Goal: Communication & Community: Share content

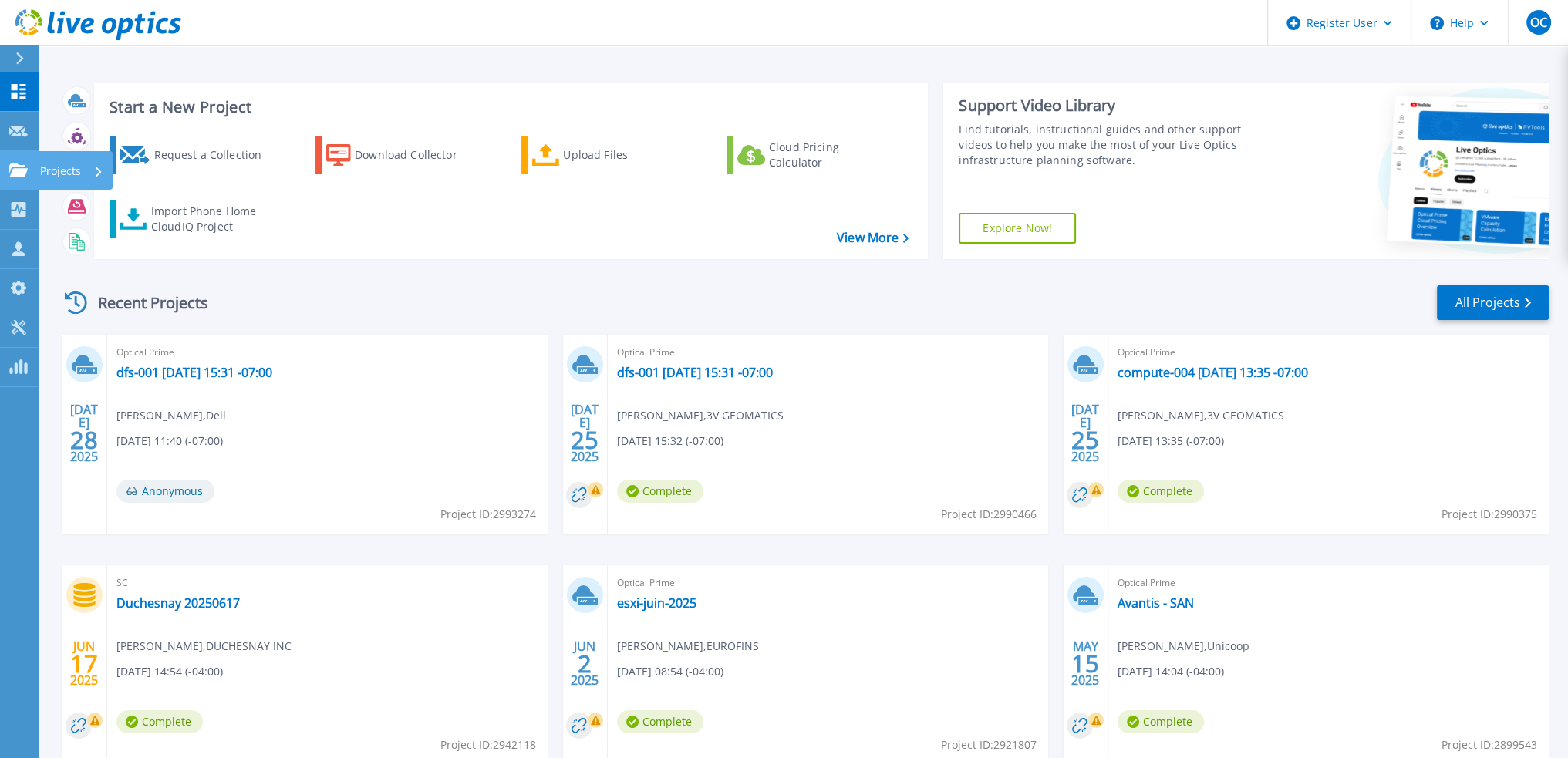
click at [65, 169] on p "Projects" at bounding box center [60, 171] width 41 height 40
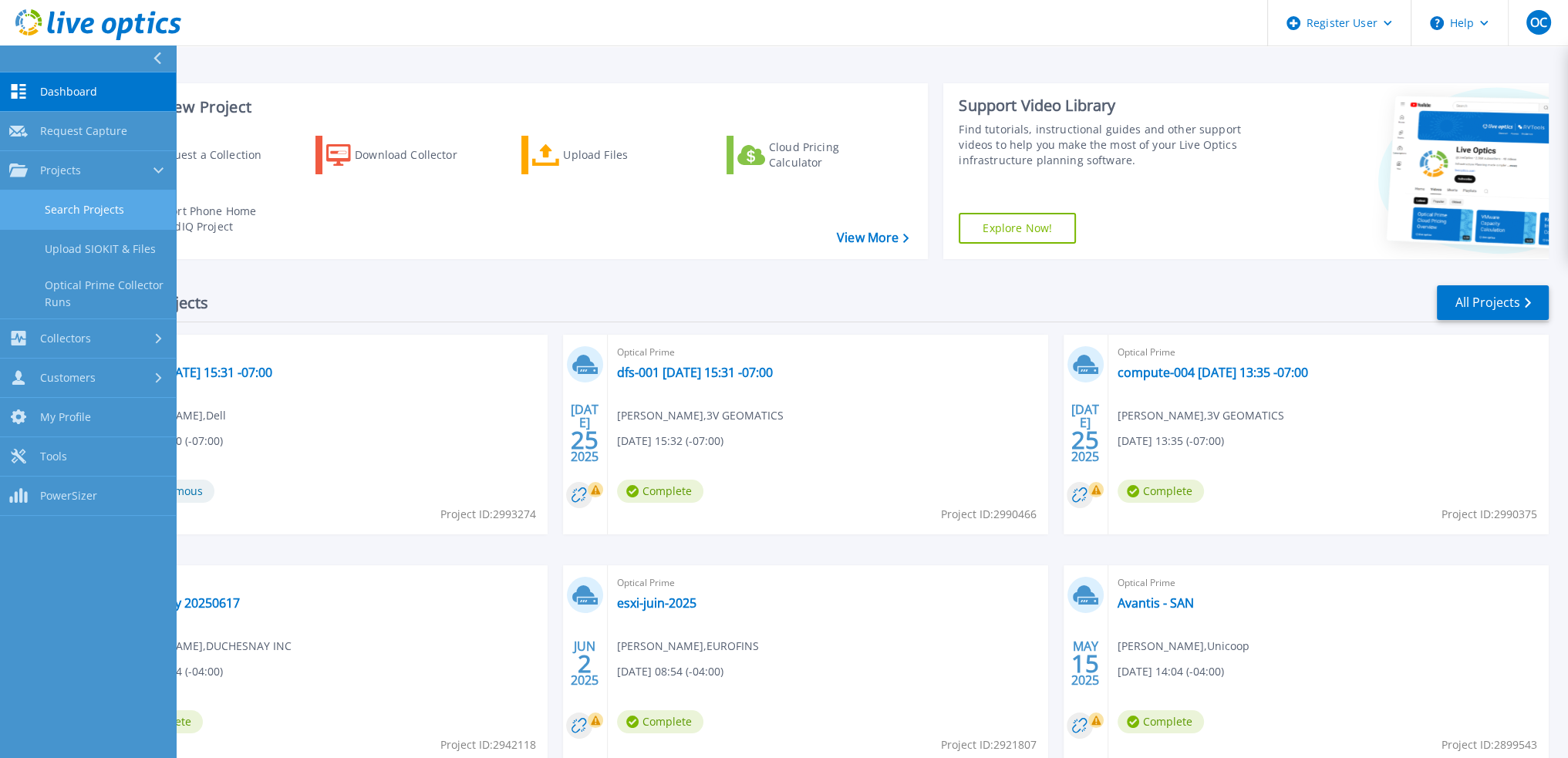
click at [68, 211] on link "Search Projects" at bounding box center [88, 210] width 176 height 40
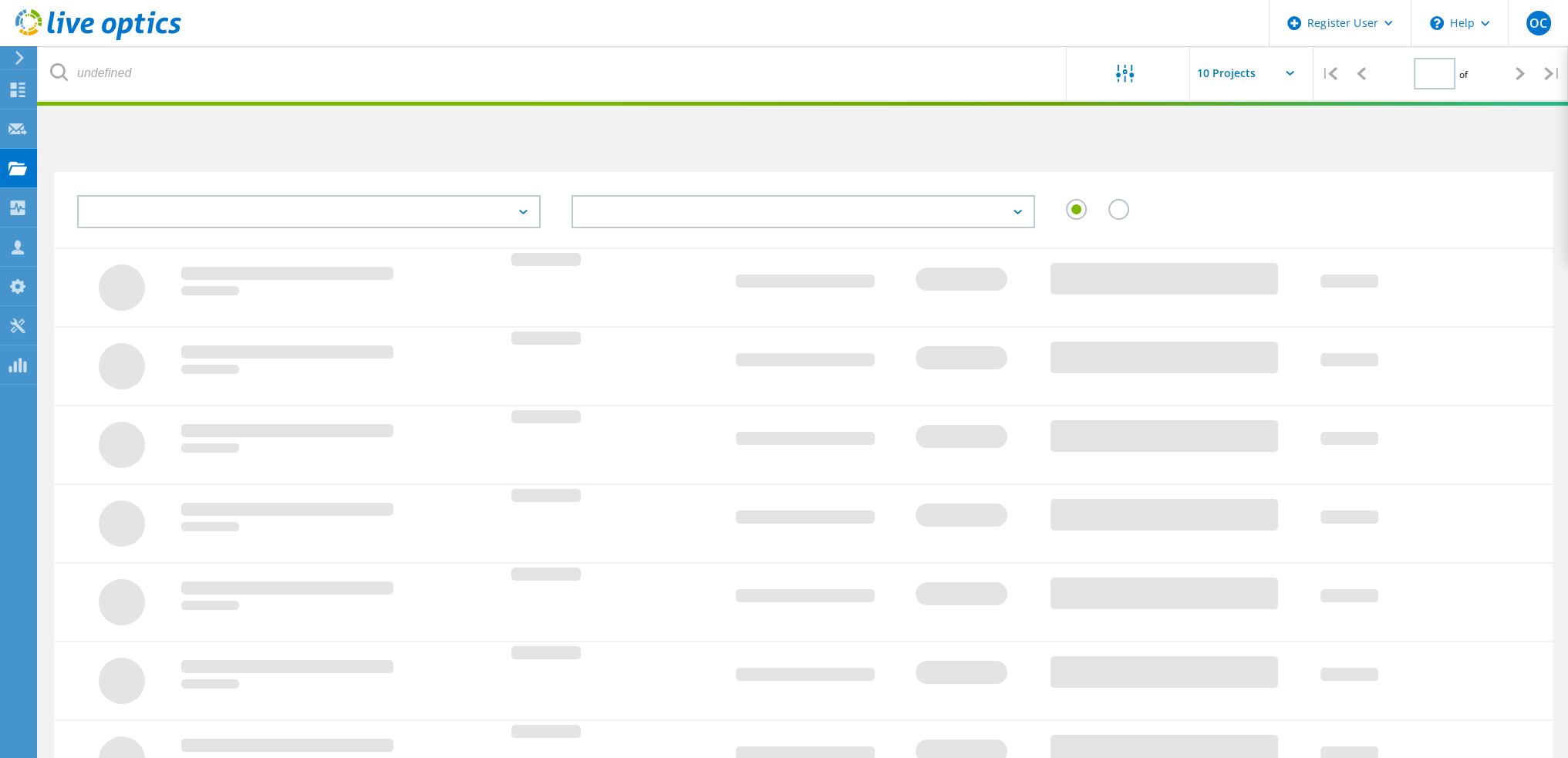
type input "1"
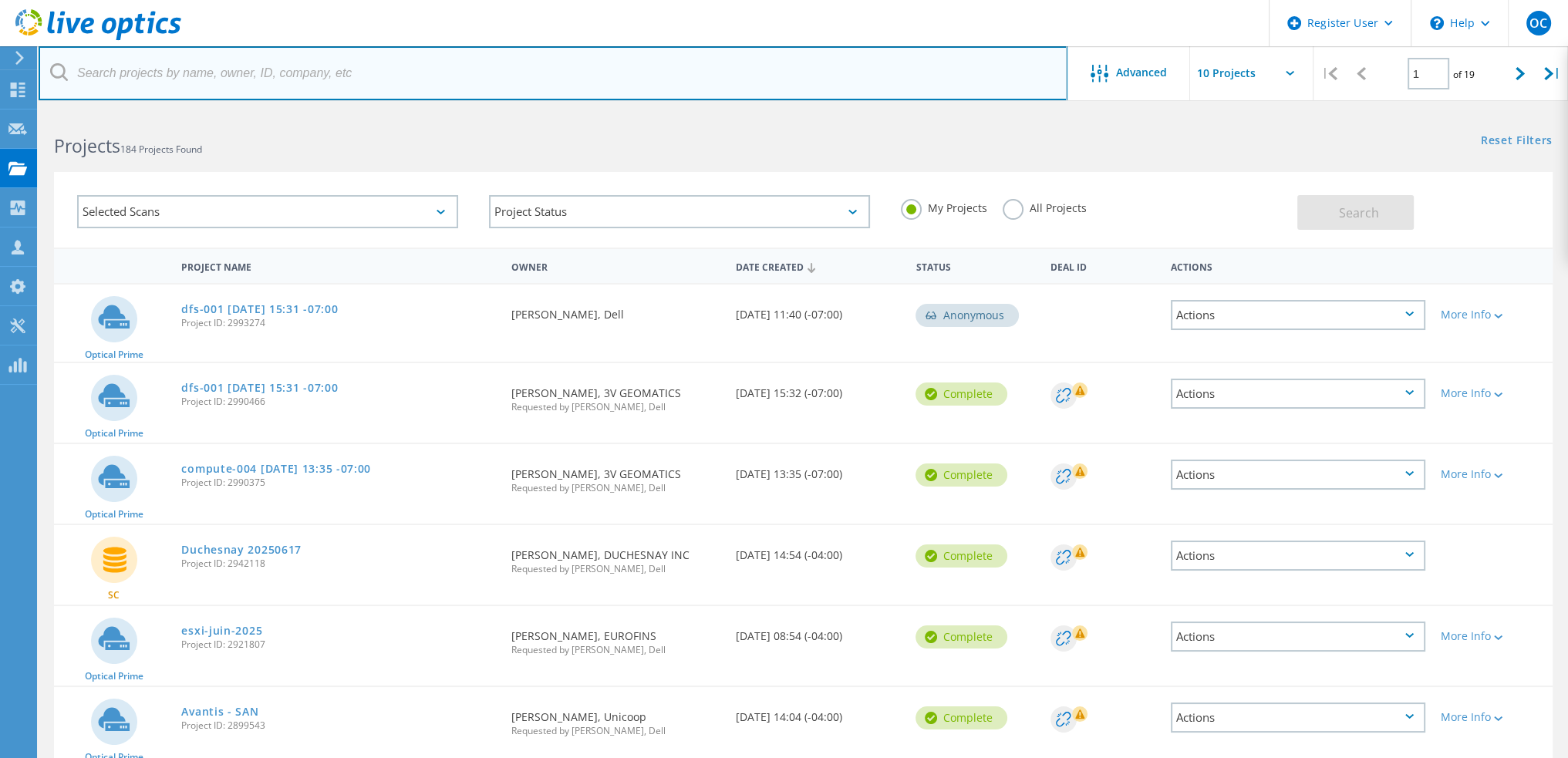
click at [261, 80] on input "text" at bounding box center [553, 73] width 1029 height 54
paste input "2994668"
type input "2994668"
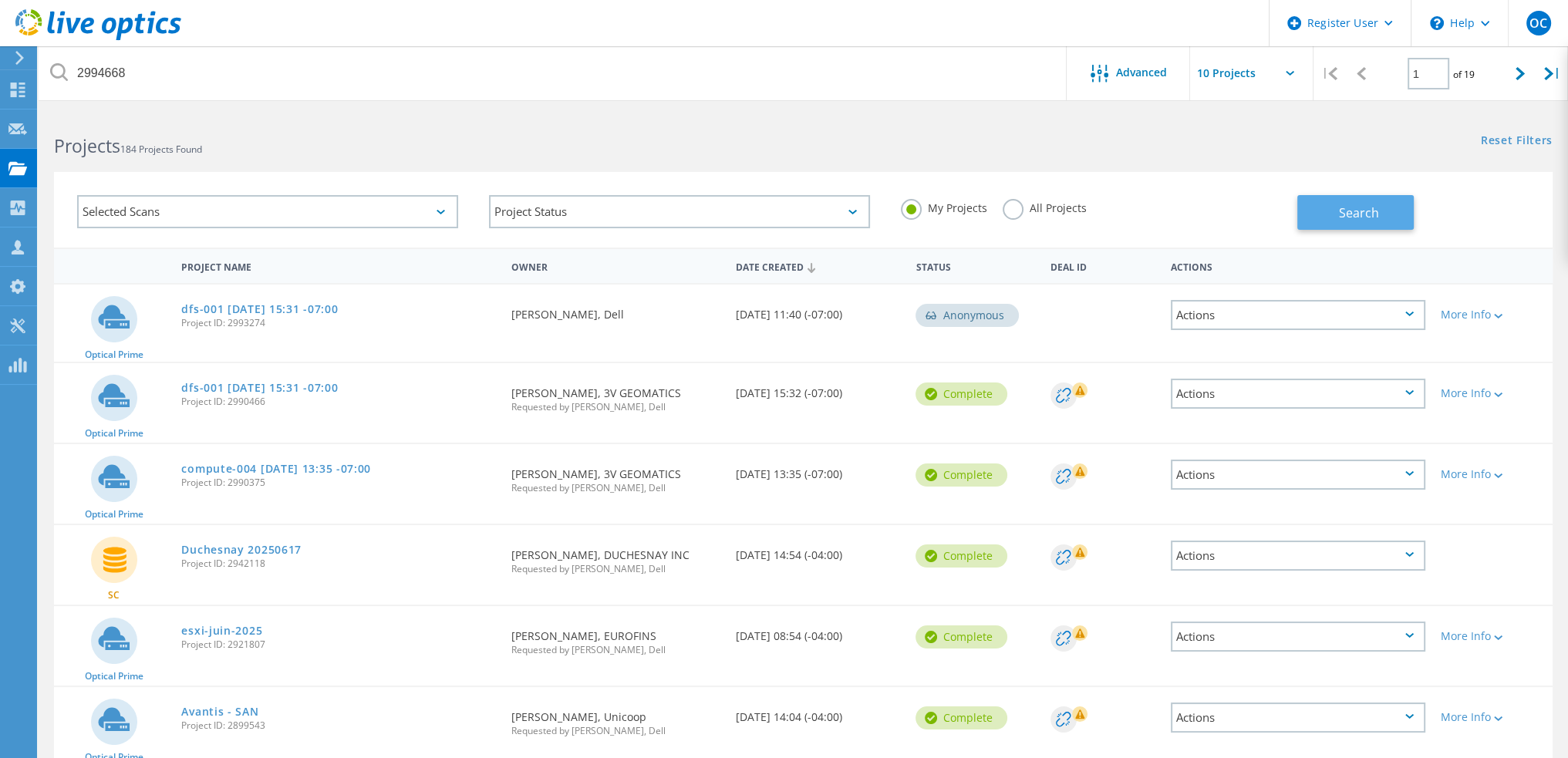
click at [1345, 222] on button "Search" at bounding box center [1354, 212] width 116 height 35
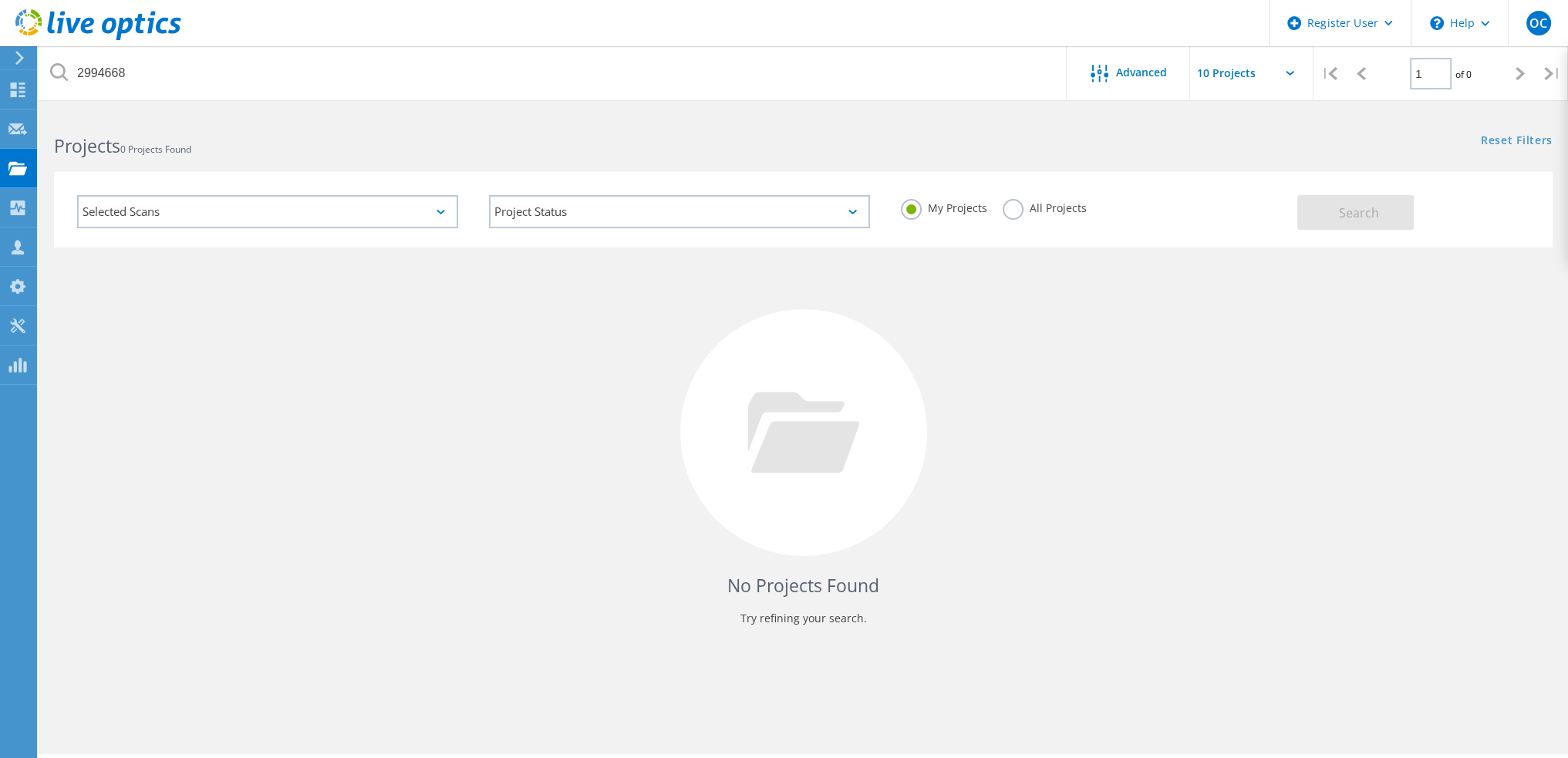
click at [1015, 210] on label "All Projects" at bounding box center [1044, 206] width 84 height 15
click at [0, 0] on input "All Projects" at bounding box center [0, 0] width 0 height 0
click at [1369, 218] on span "Search" at bounding box center [1358, 212] width 40 height 17
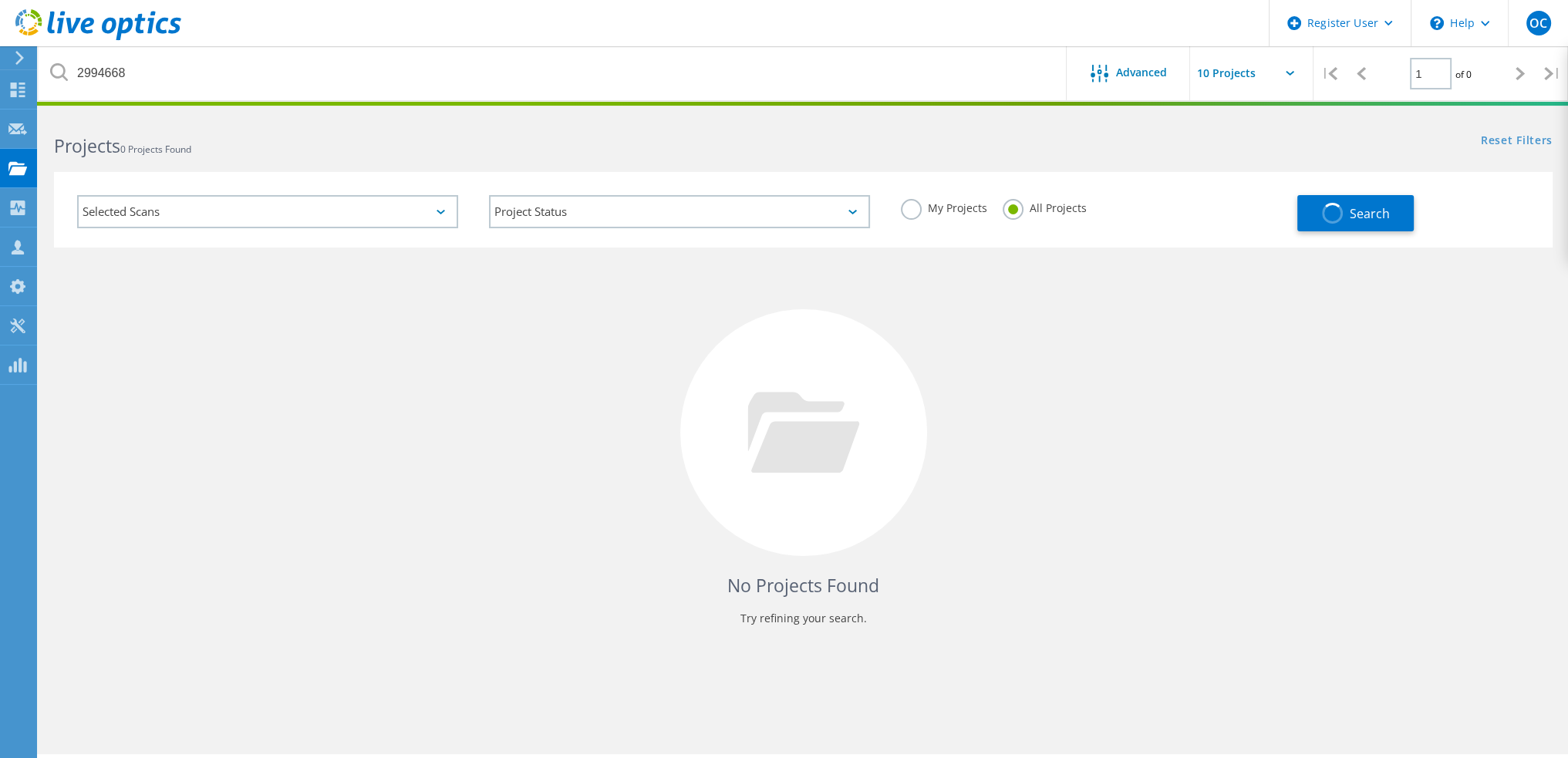
click at [263, 204] on div "Selected Scans" at bounding box center [267, 211] width 381 height 33
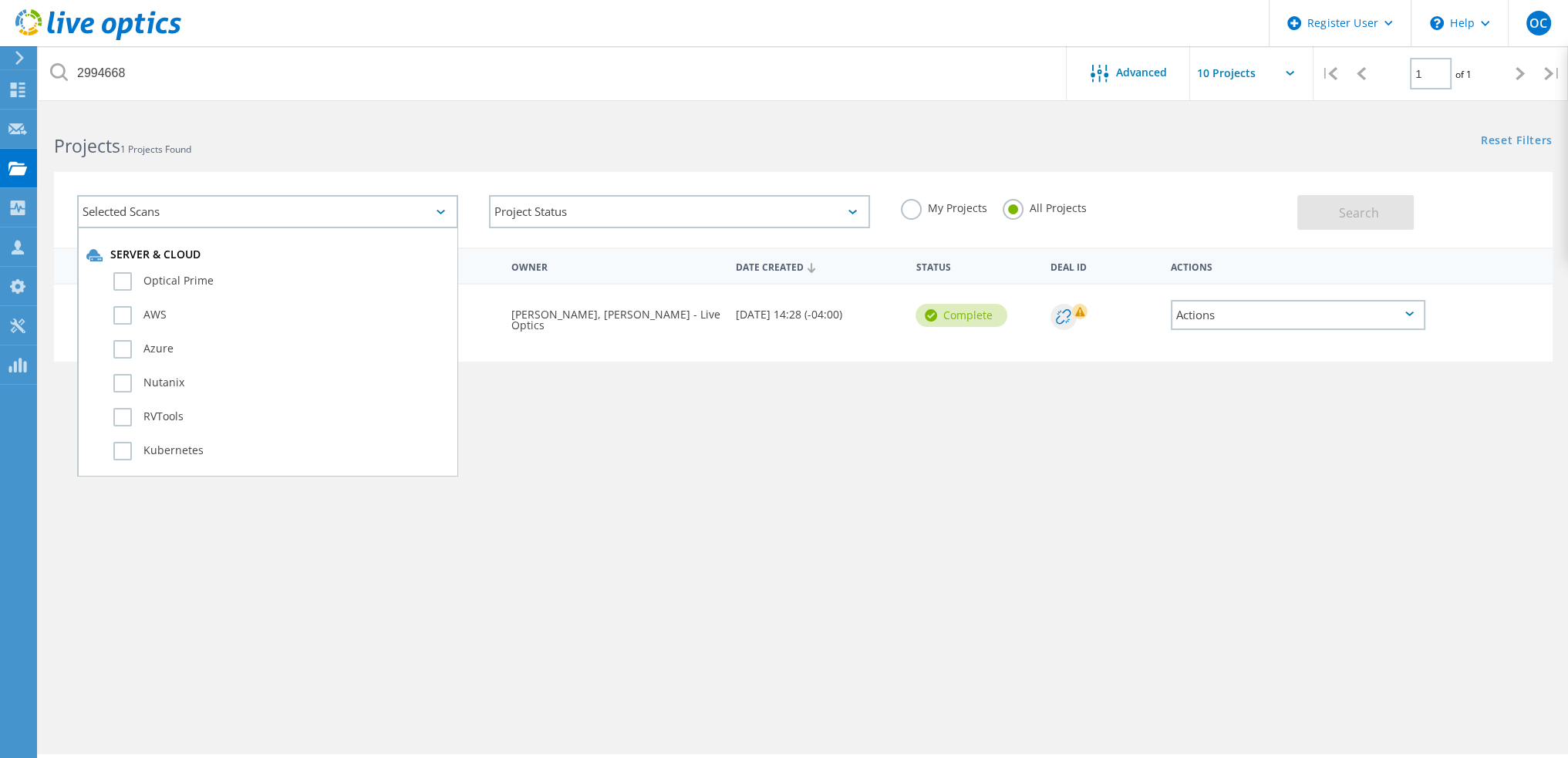
click at [966, 517] on div "Project Name Owner Date Created Status Deal Id Actions SQL Server OP-PMG Techno…" at bounding box center [803, 448] width 1498 height 401
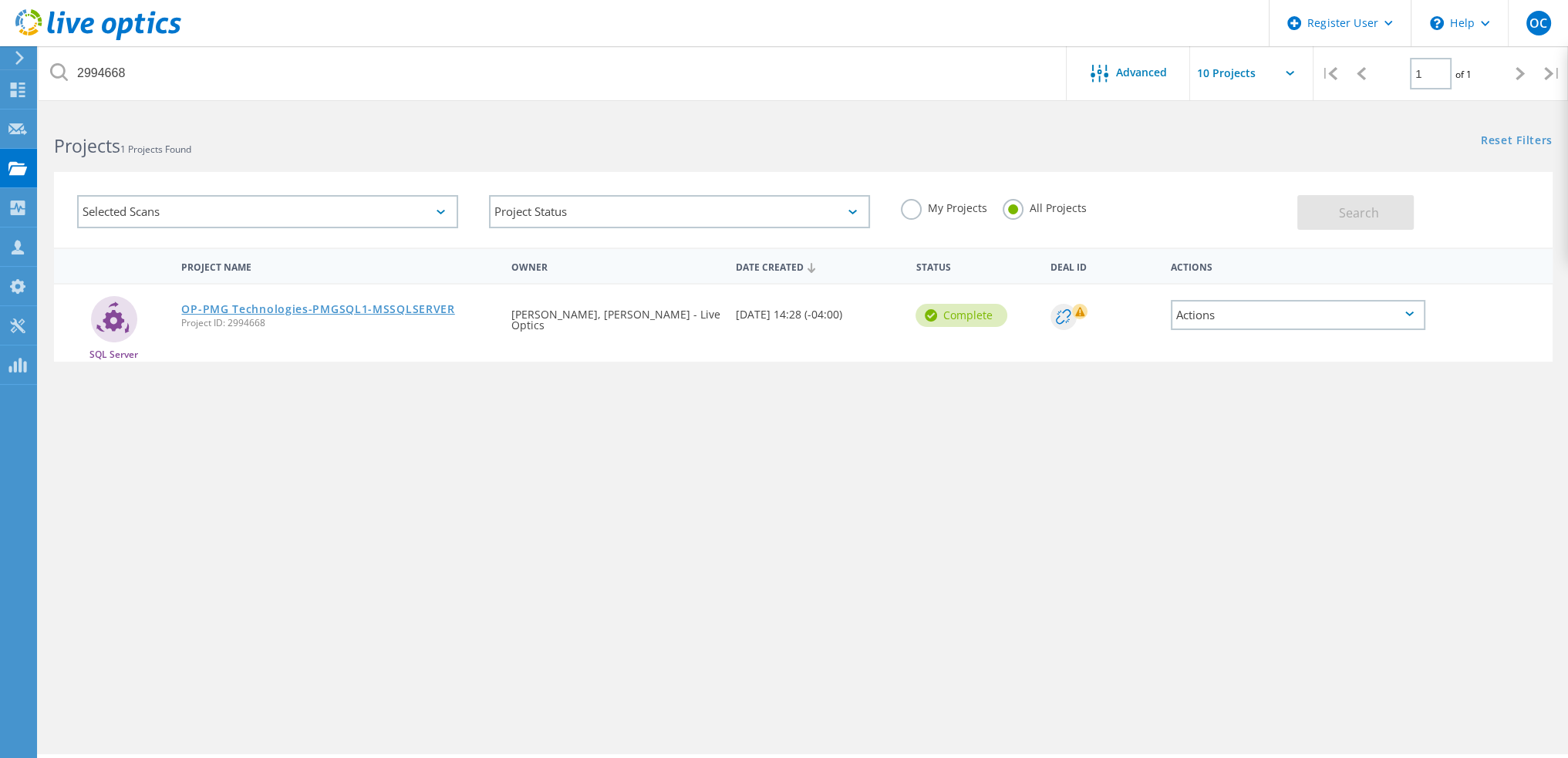
click at [389, 313] on link "OP-PMG Technologies-PMGSQL1-MSSQLSERVER" at bounding box center [317, 308] width 273 height 11
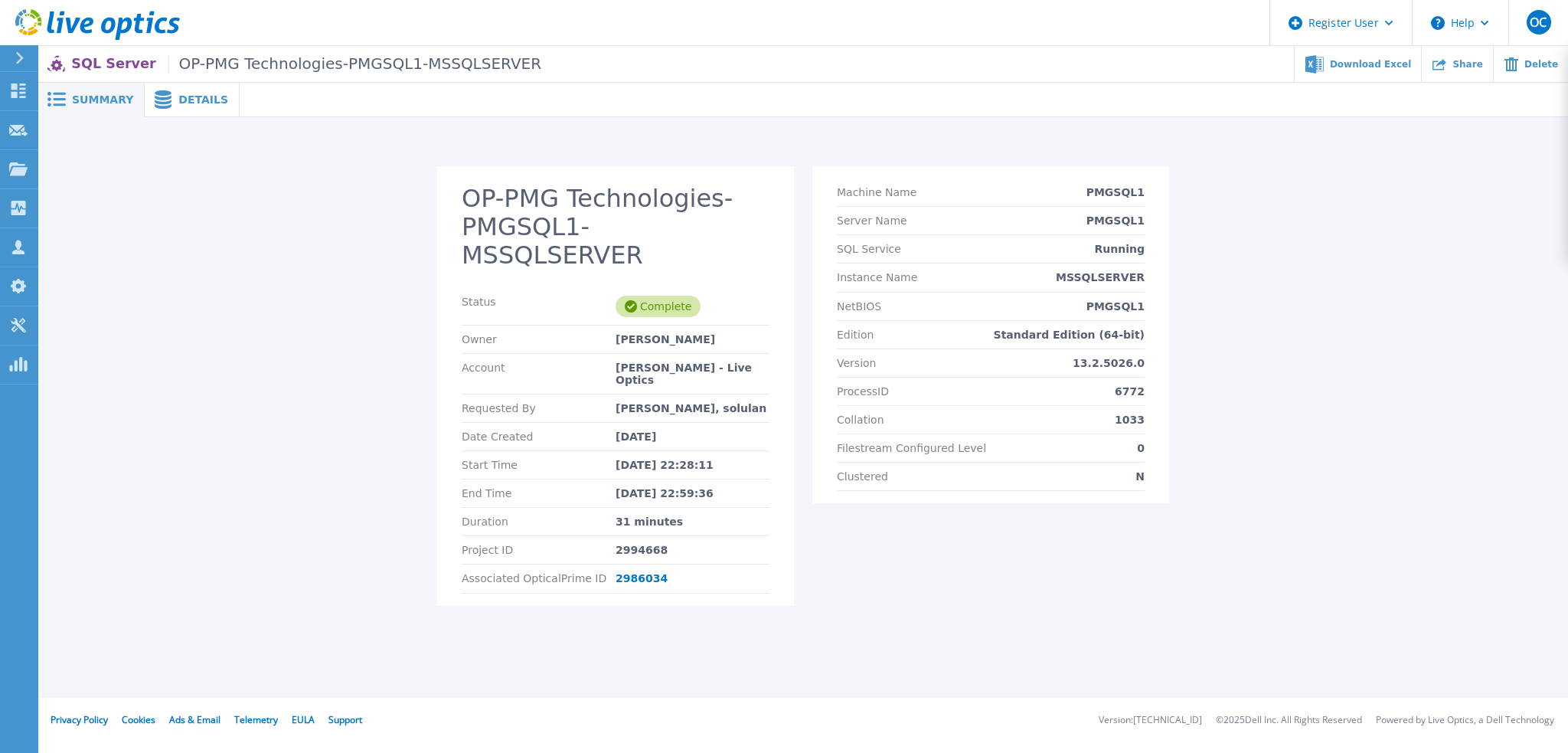
click at [192, 103] on span "Details" at bounding box center [204, 99] width 49 height 11
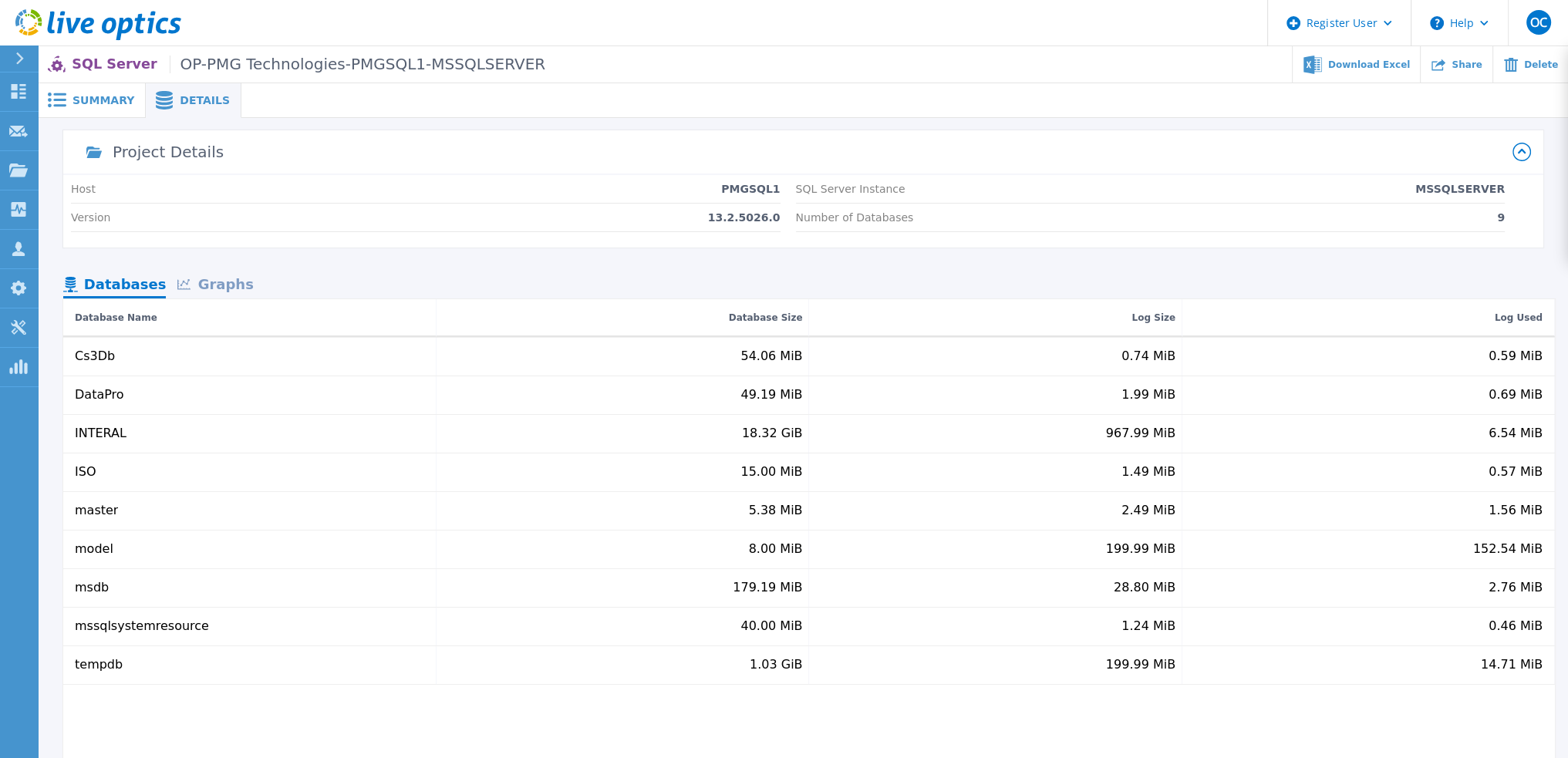
click at [226, 288] on div "Graphs" at bounding box center [215, 285] width 98 height 27
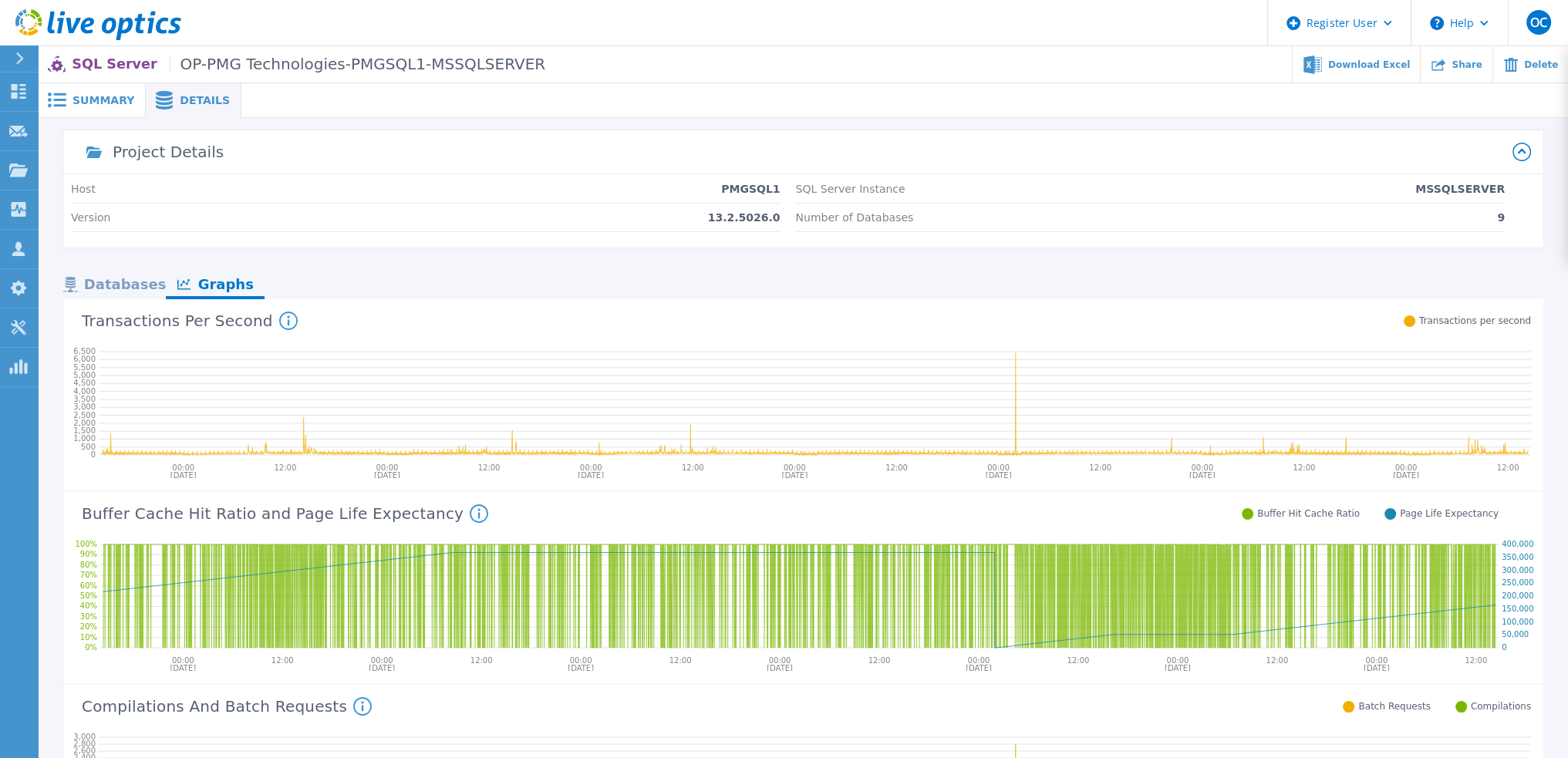
click at [78, 103] on span "Summary" at bounding box center [103, 99] width 62 height 11
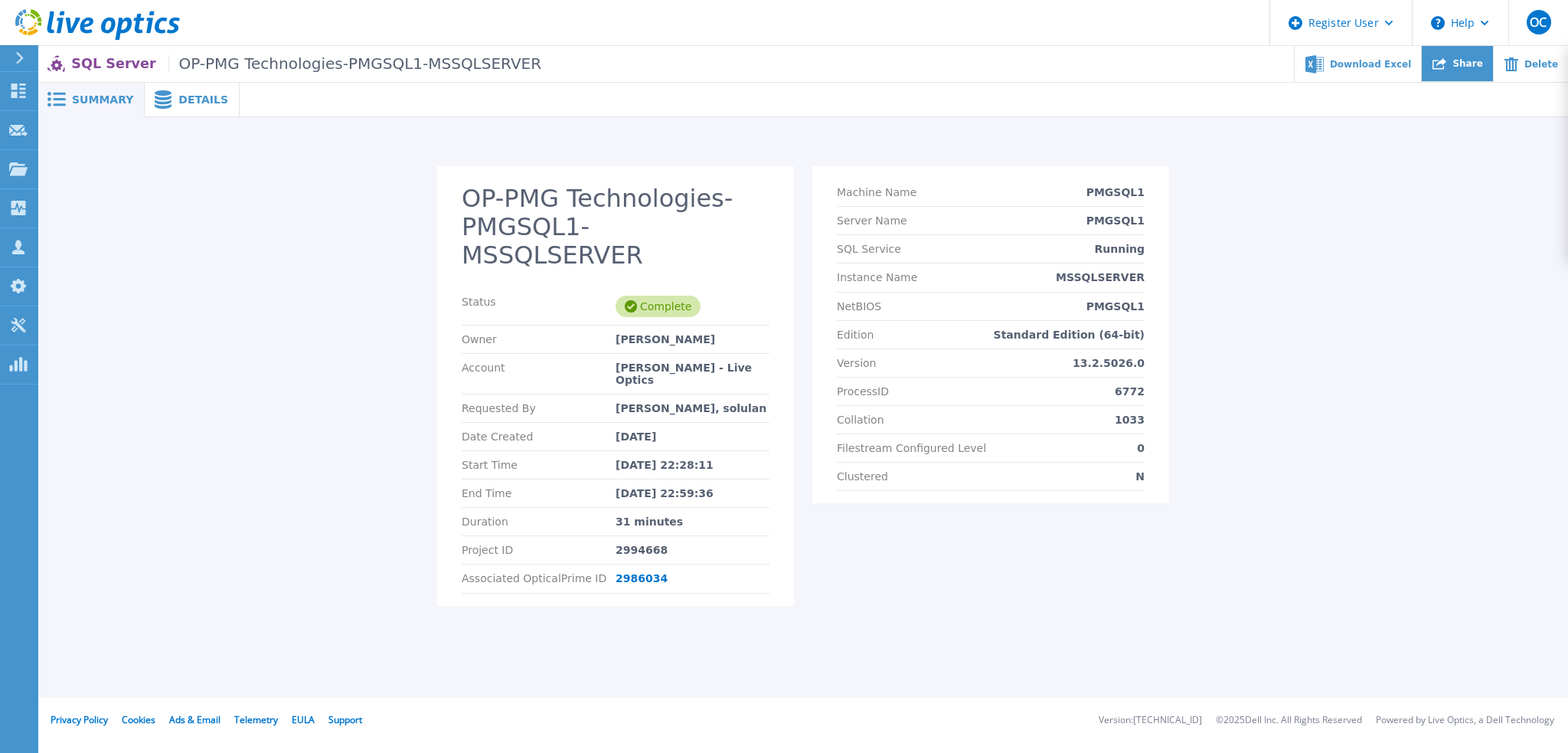
click at [1465, 68] on span "Share" at bounding box center [1467, 63] width 30 height 9
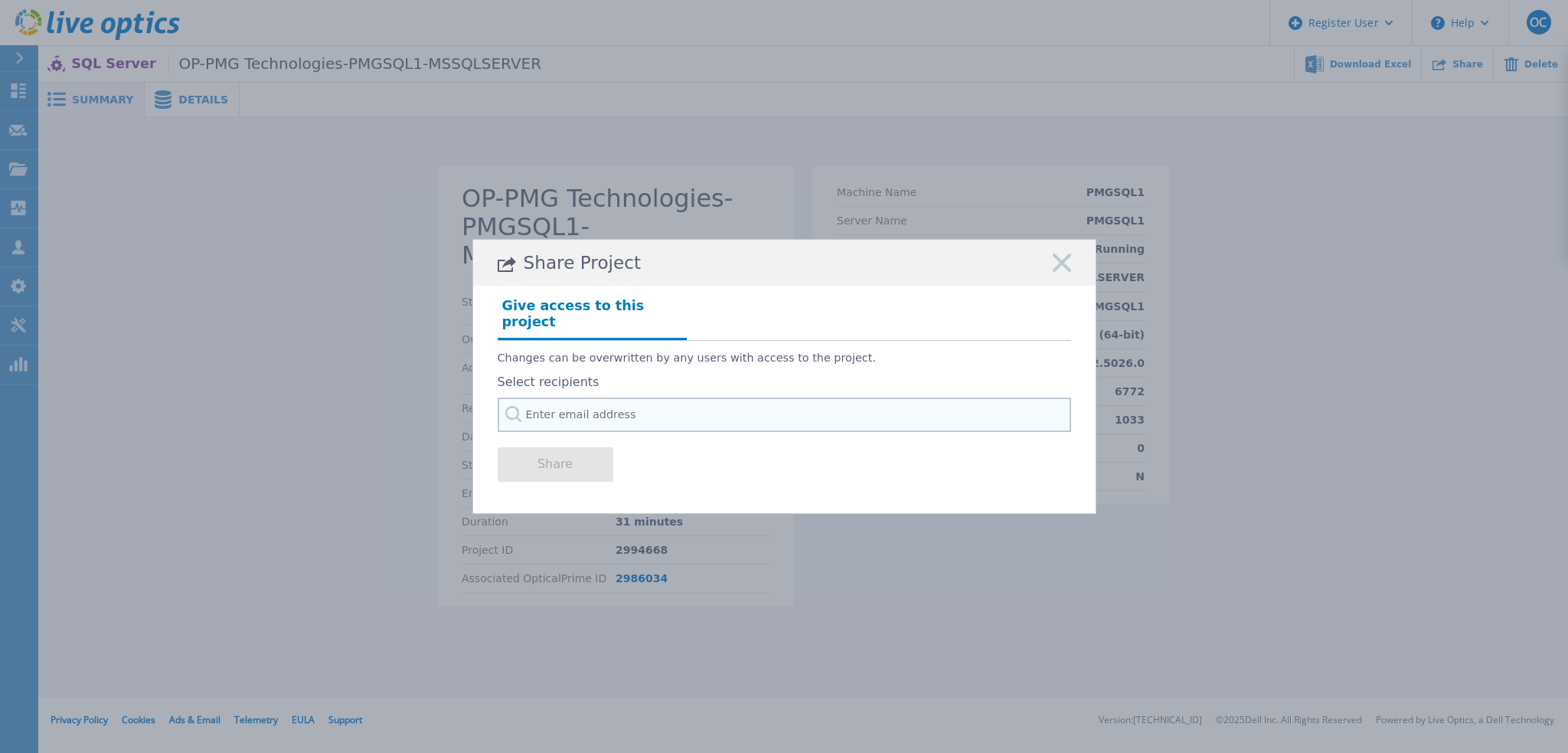
click at [576, 403] on input "text" at bounding box center [784, 414] width 573 height 35
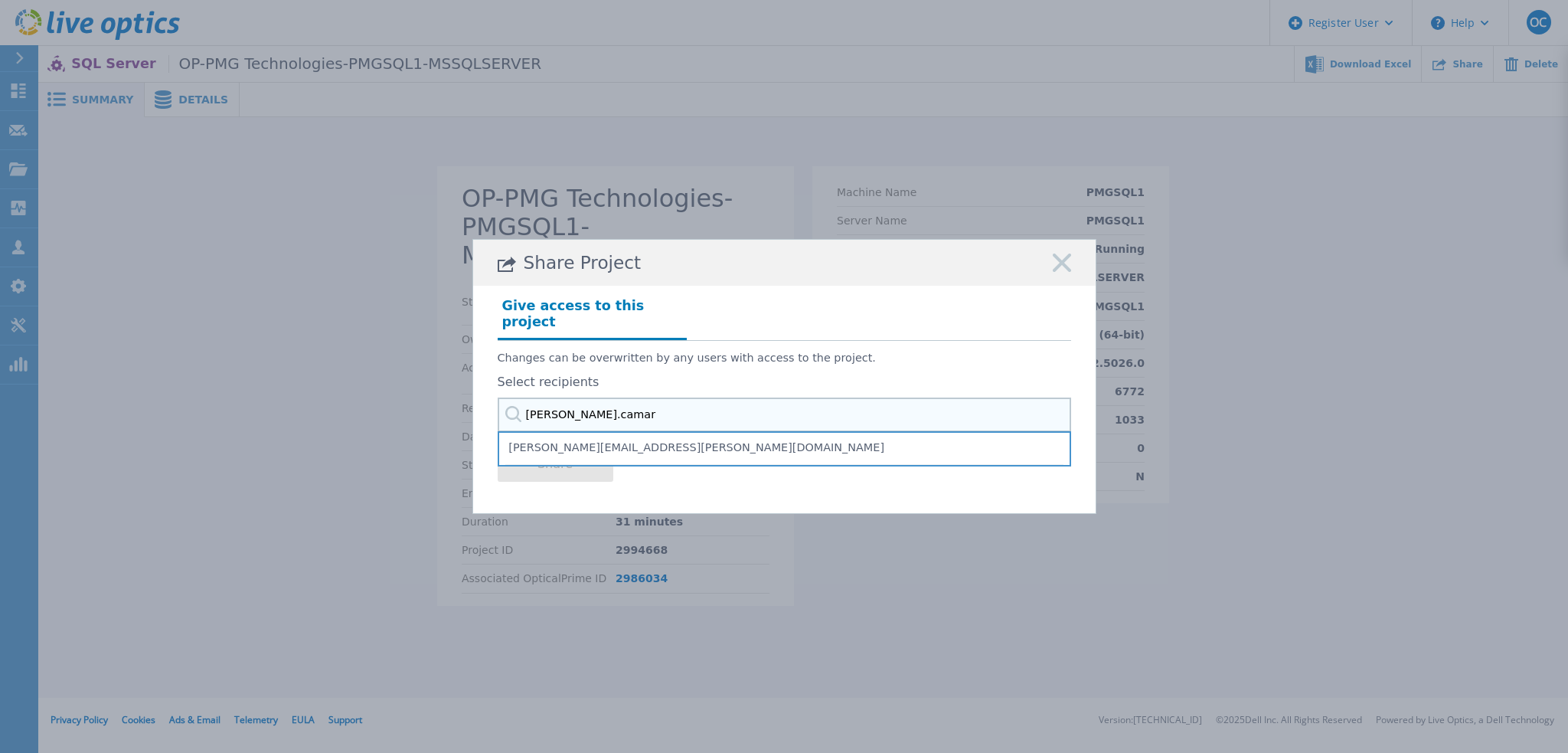
type input "olivier.camara"
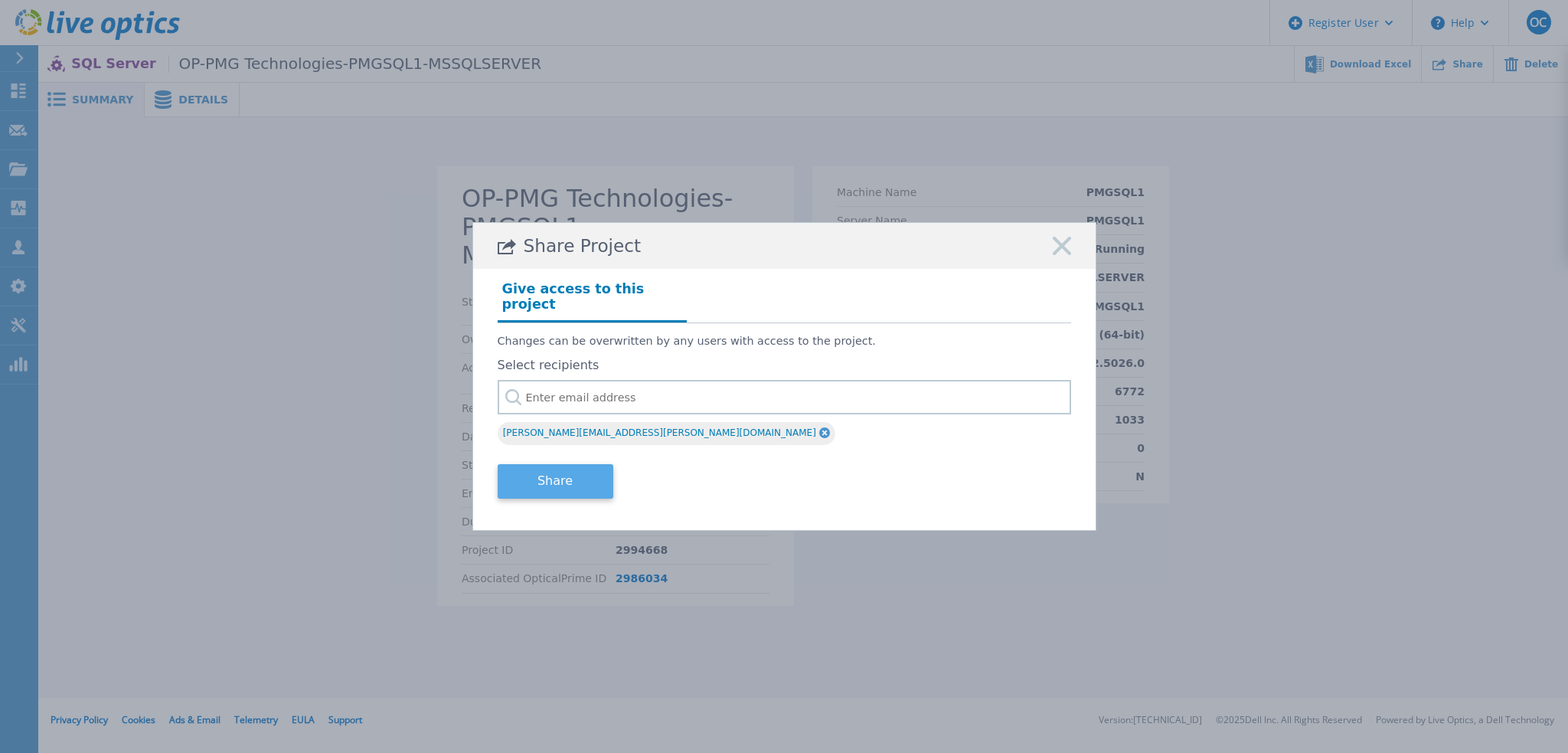
click at [568, 475] on button "Share" at bounding box center [555, 481] width 116 height 35
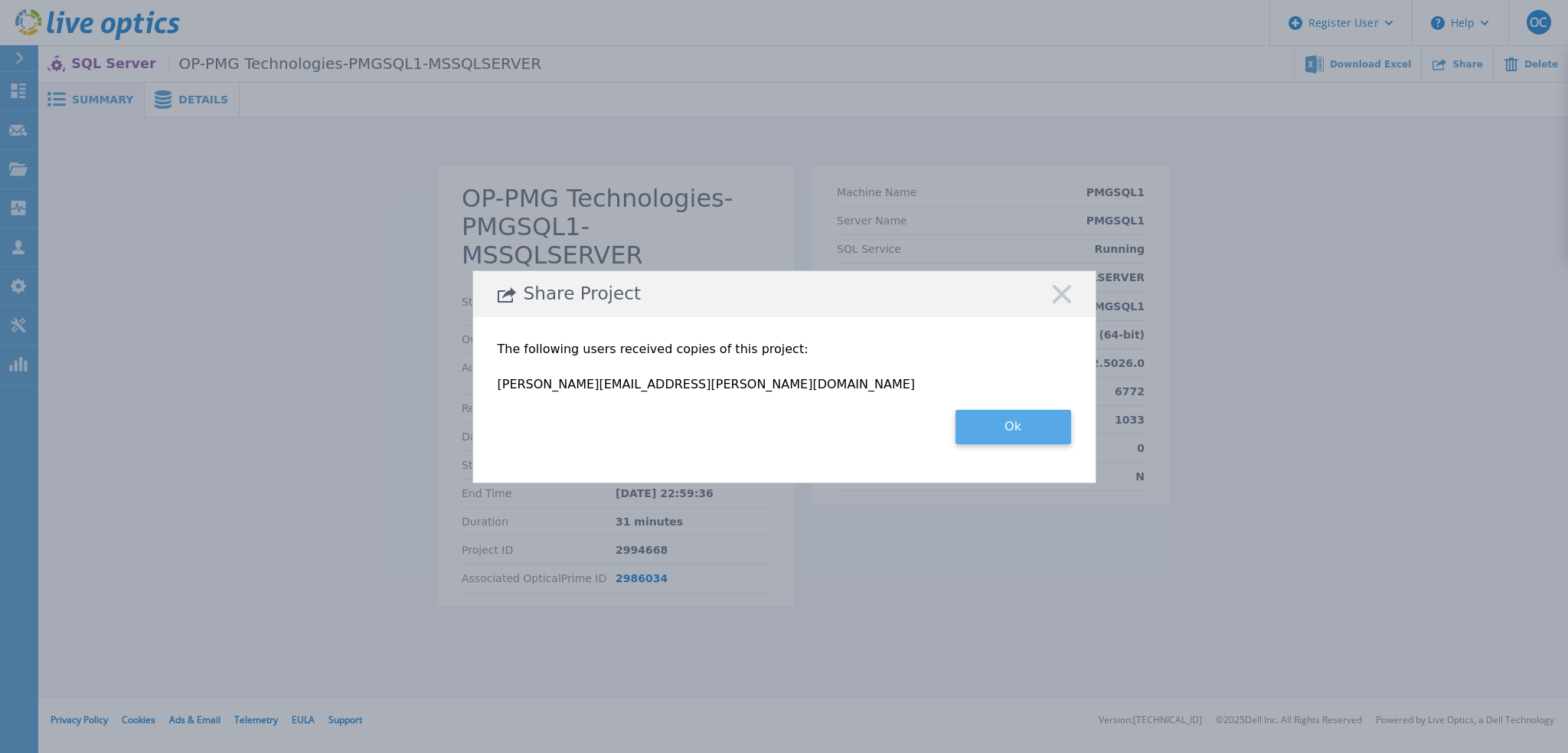
click at [1023, 430] on button "Ok" at bounding box center [1013, 427] width 116 height 35
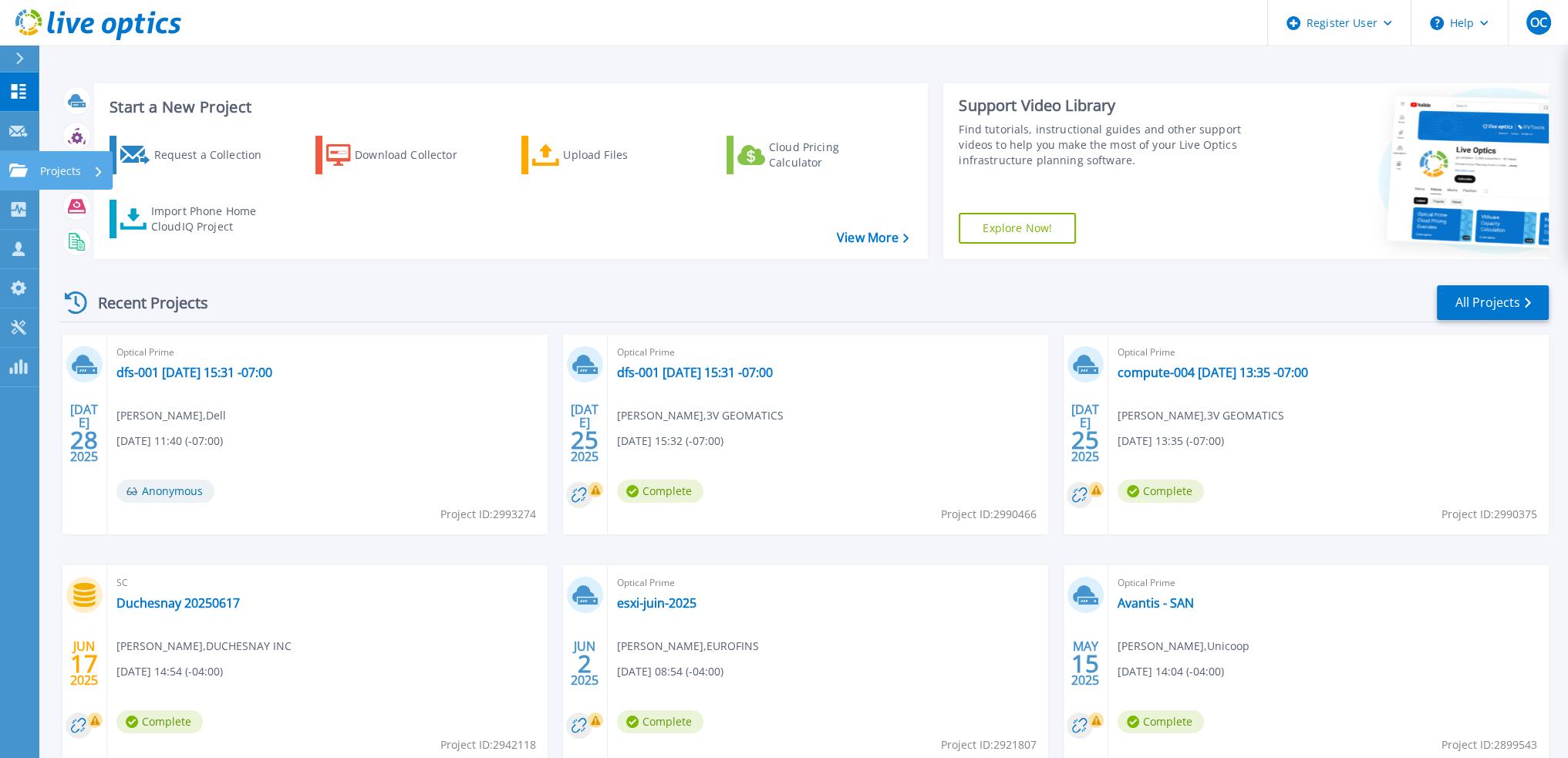
click at [65, 174] on p "Projects" at bounding box center [60, 171] width 41 height 40
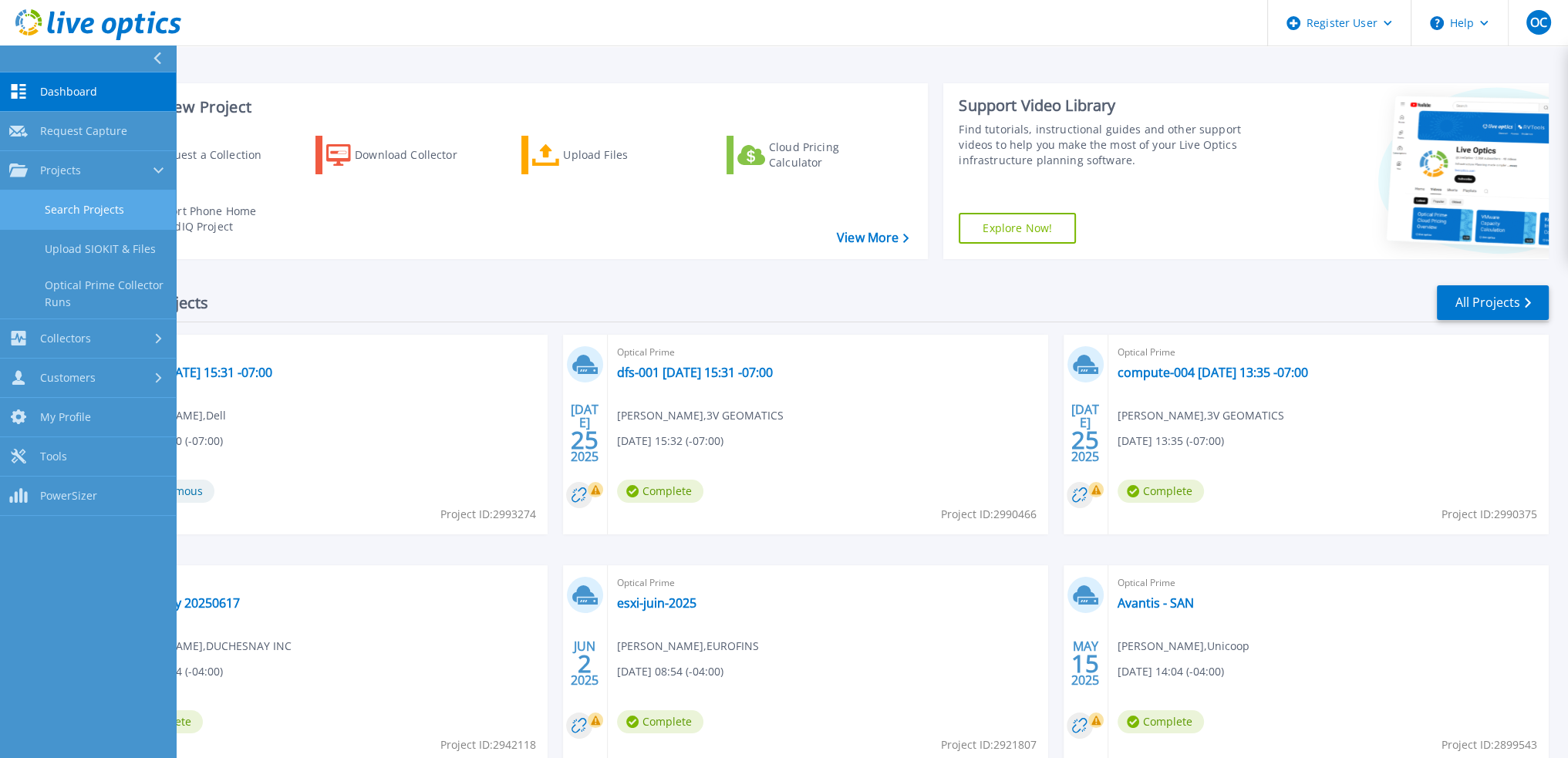
click at [74, 206] on link "Search Projects" at bounding box center [88, 210] width 176 height 40
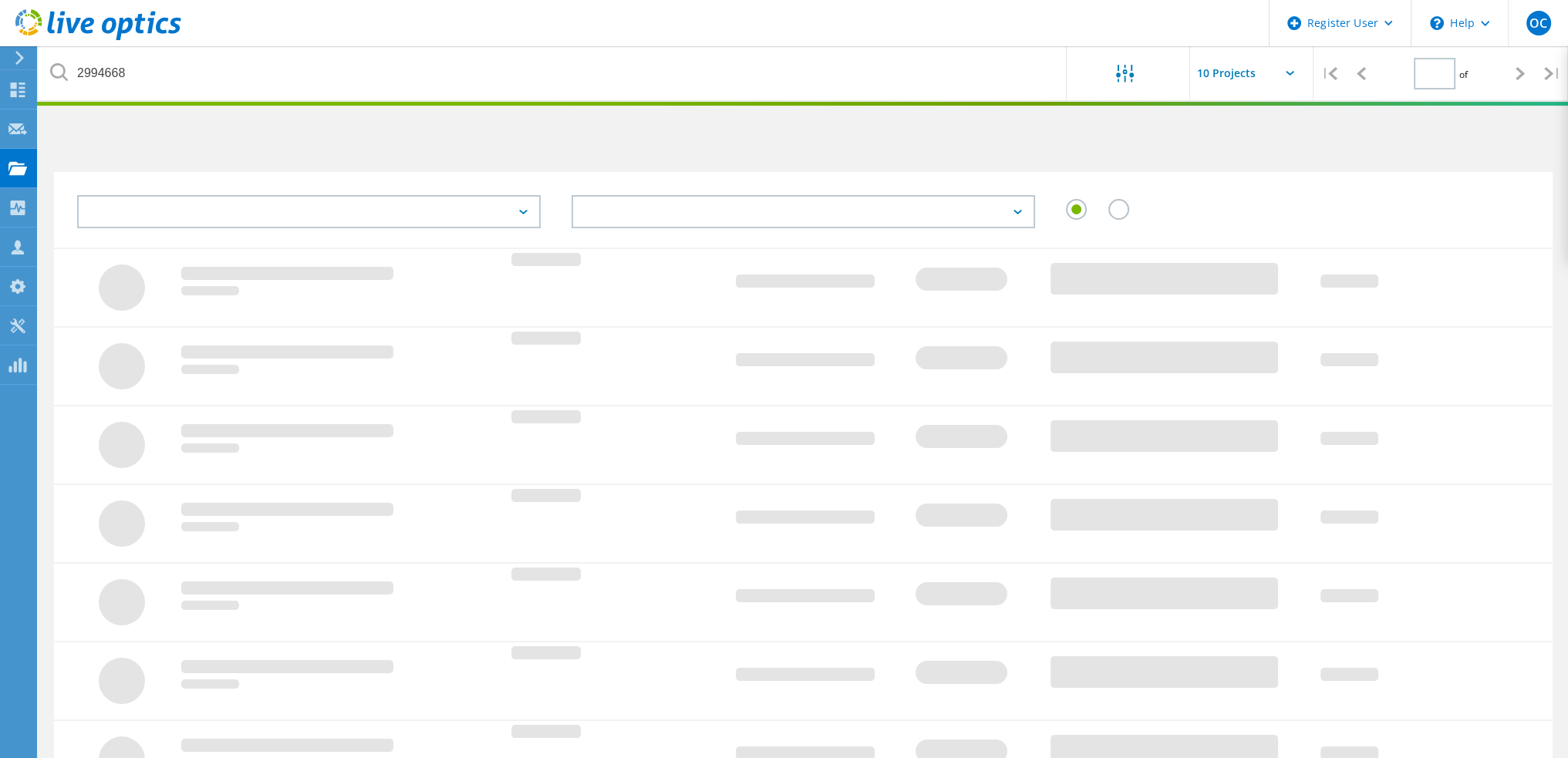
type input "1"
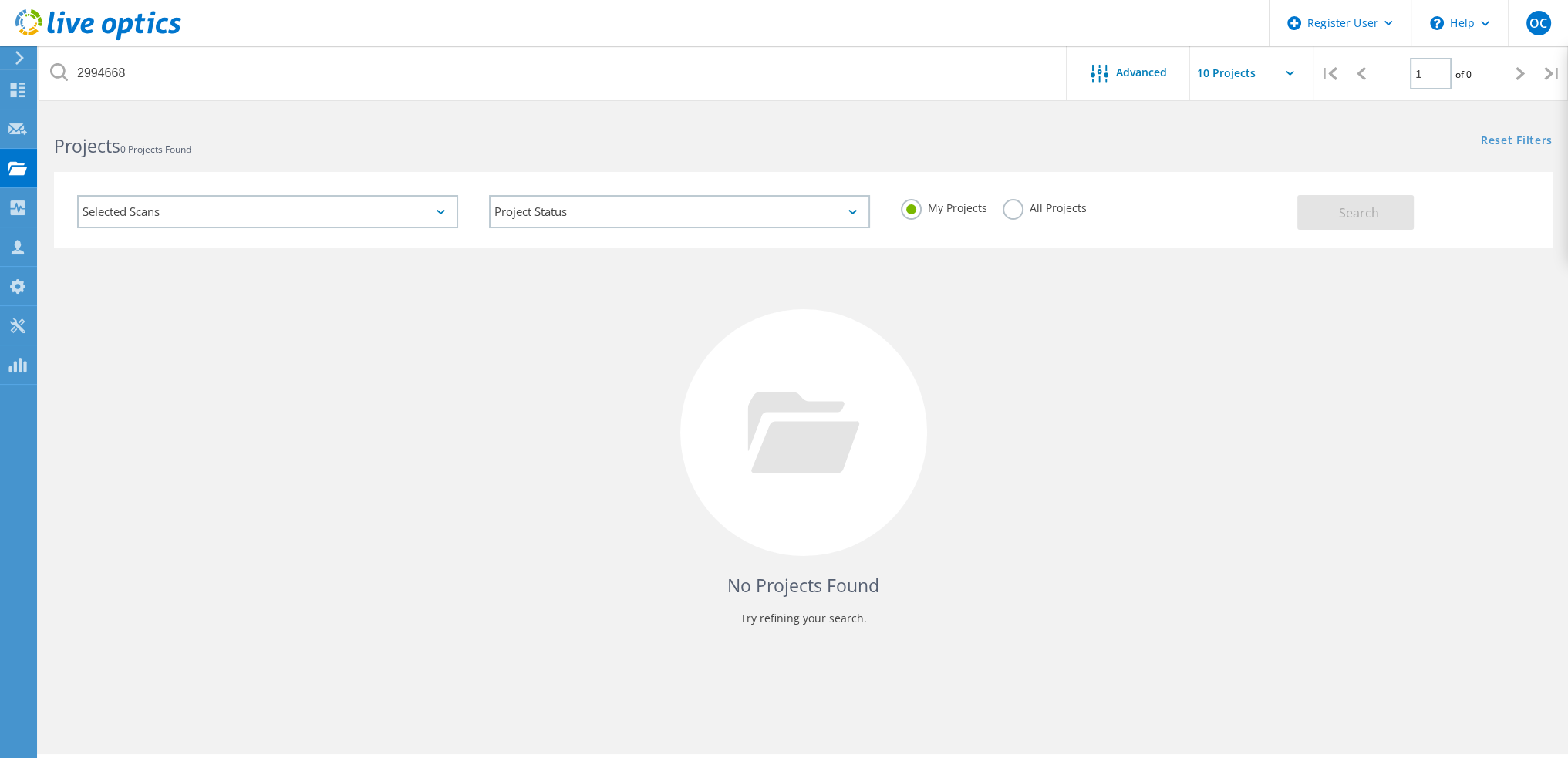
click at [1013, 209] on label "All Projects" at bounding box center [1044, 206] width 84 height 15
click at [0, 0] on input "All Projects" at bounding box center [0, 0] width 0 height 0
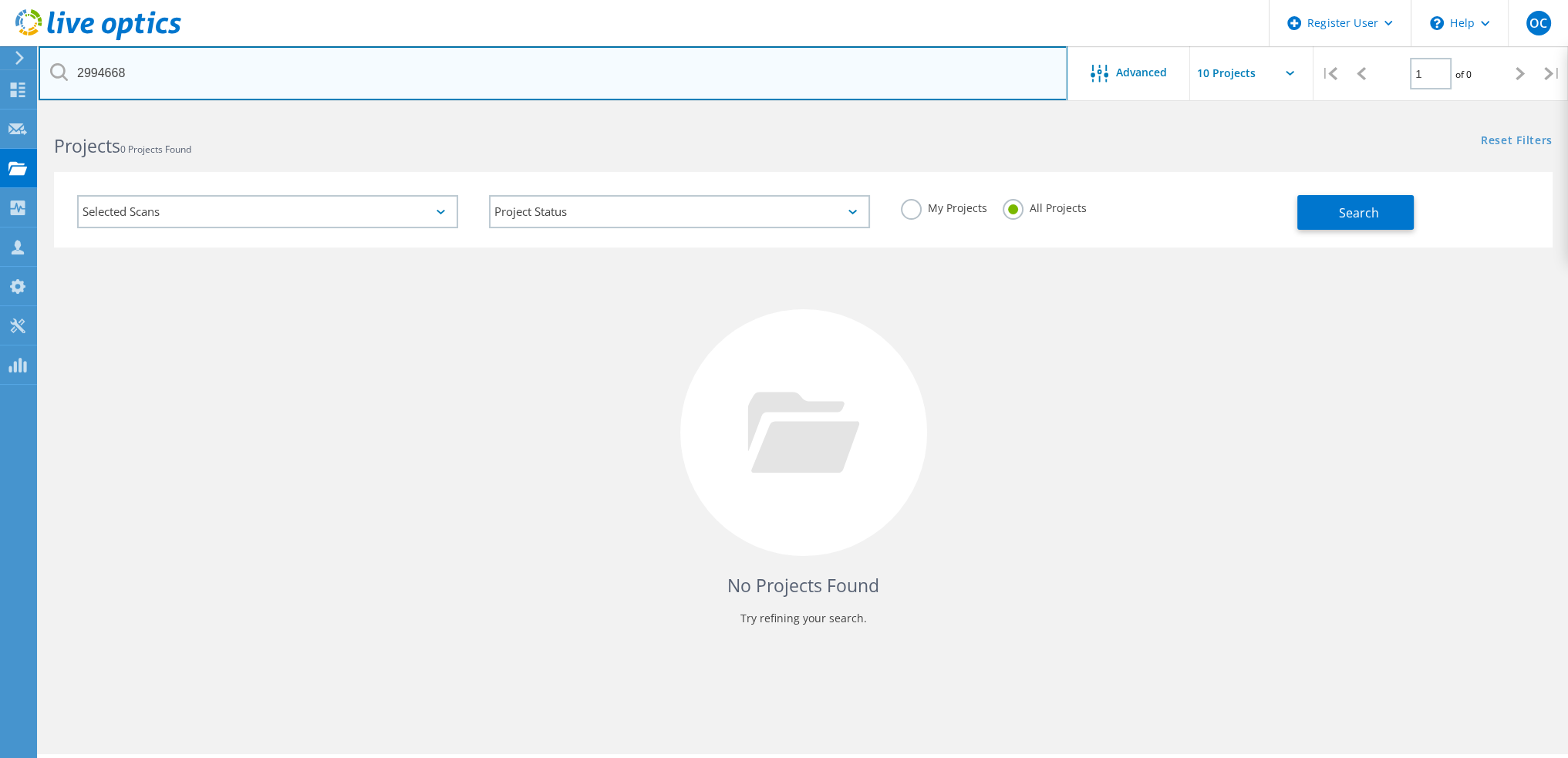
click at [359, 83] on input "2994668" at bounding box center [553, 73] width 1029 height 54
click at [376, 77] on input "2994668" at bounding box center [553, 73] width 1029 height 54
paste input "86033"
type input "2986033"
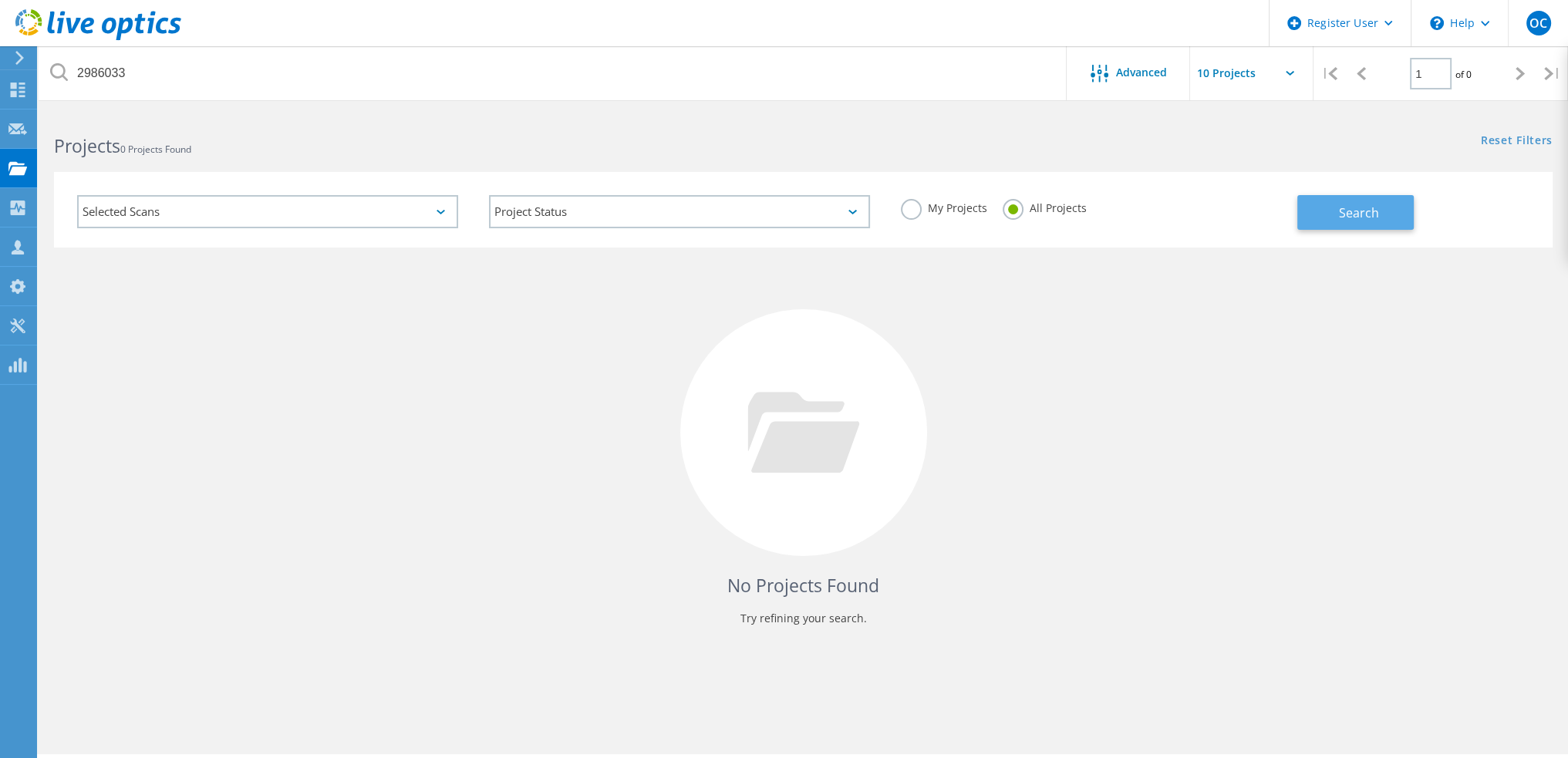
click at [1388, 227] on button "Search" at bounding box center [1354, 212] width 116 height 35
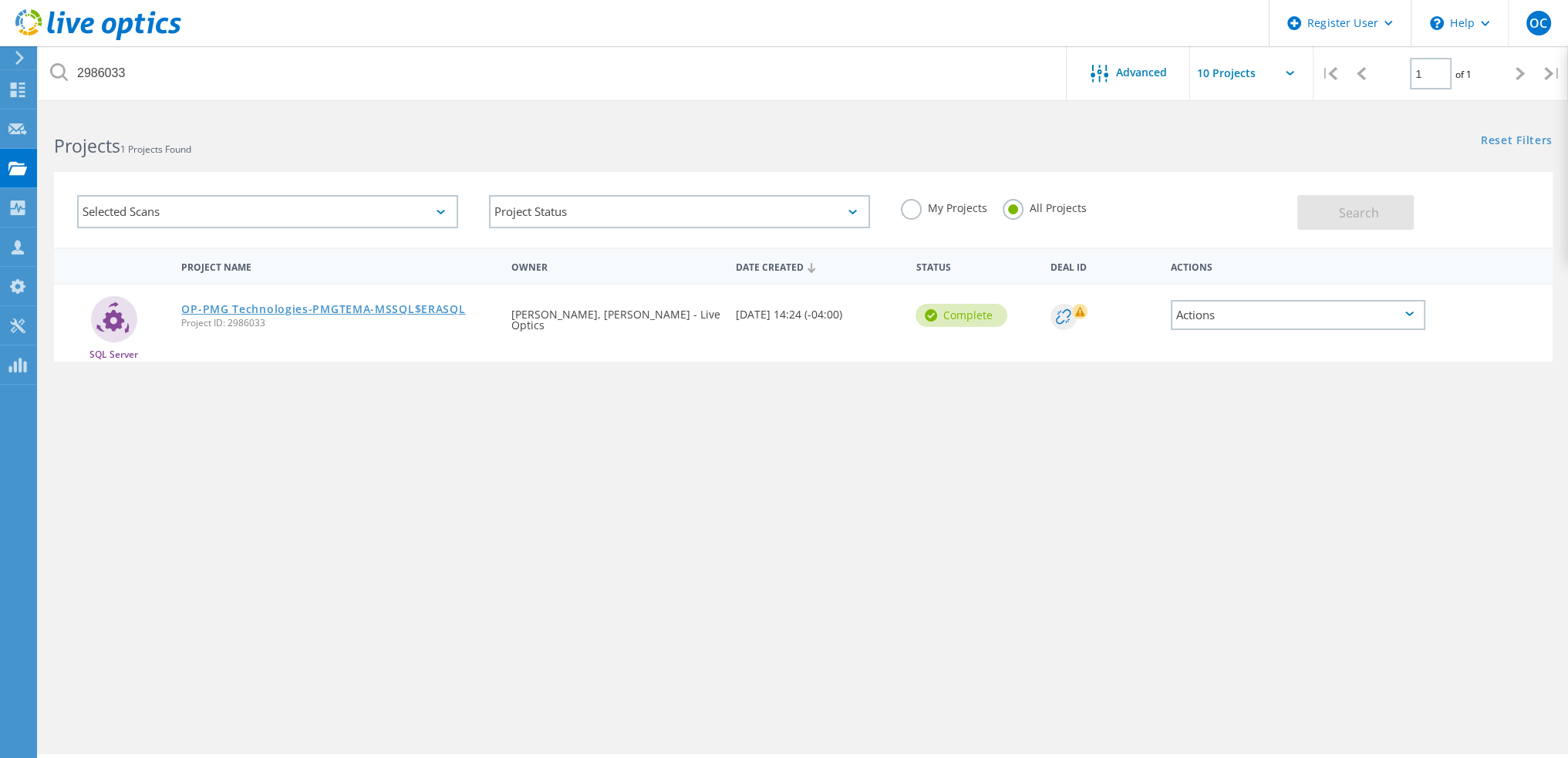
click at [310, 310] on link "OP-PMG Technologies-PMGTEMA-MSSQL$ERASQL" at bounding box center [322, 308] width 284 height 11
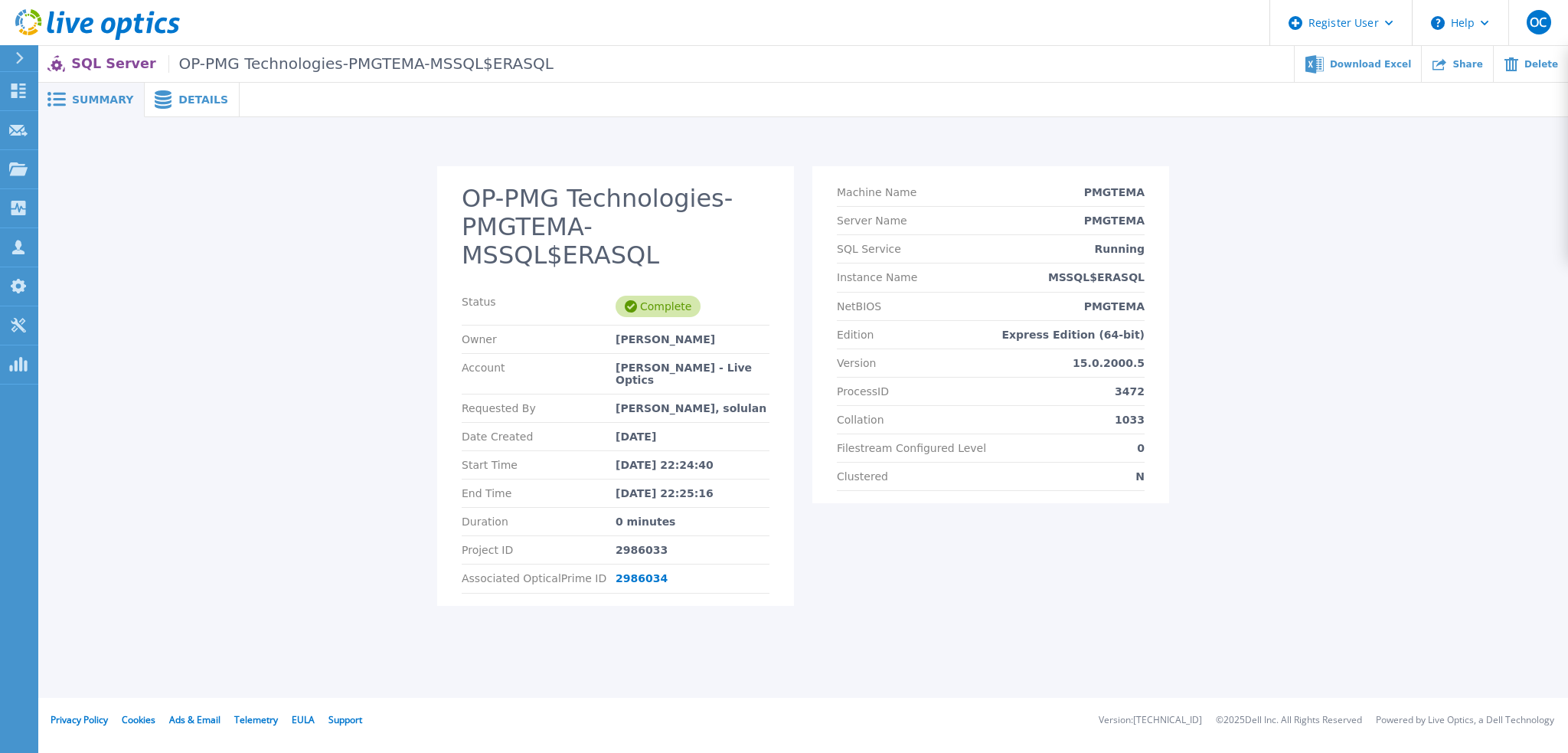
click at [181, 101] on span "Details" at bounding box center [204, 99] width 49 height 11
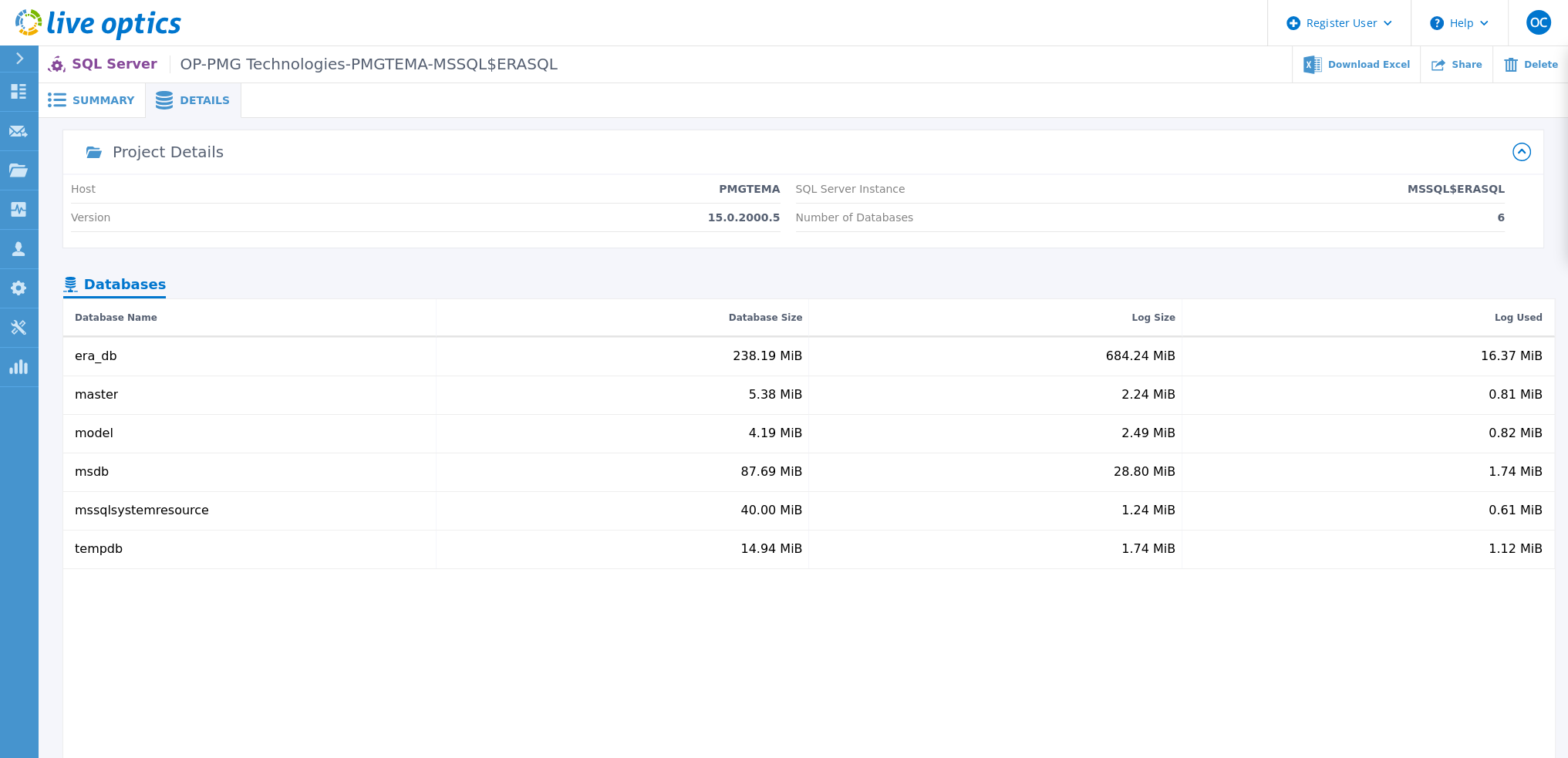
click at [101, 109] on div "Summary" at bounding box center [93, 100] width 107 height 35
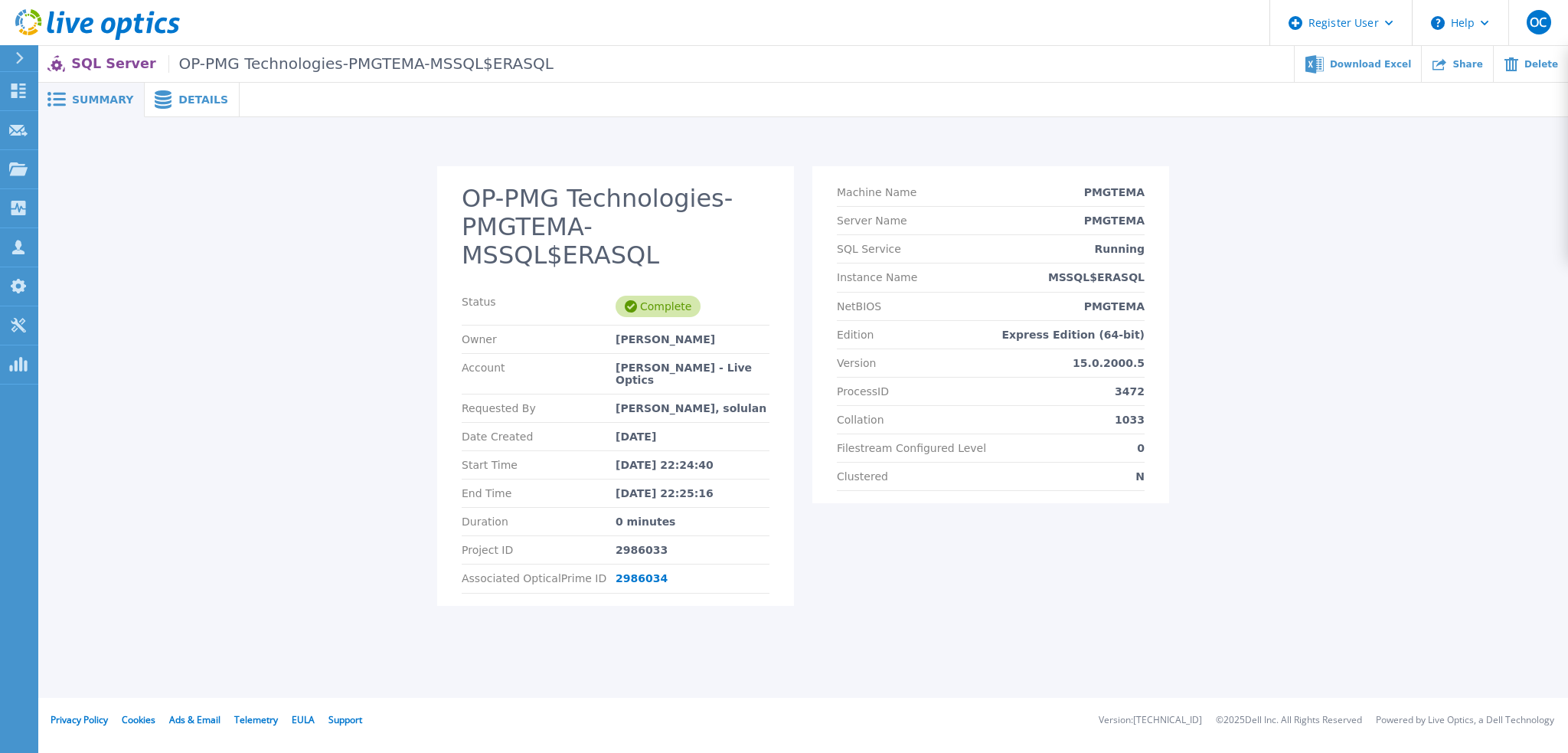
click at [179, 105] on span "Details" at bounding box center [204, 99] width 49 height 11
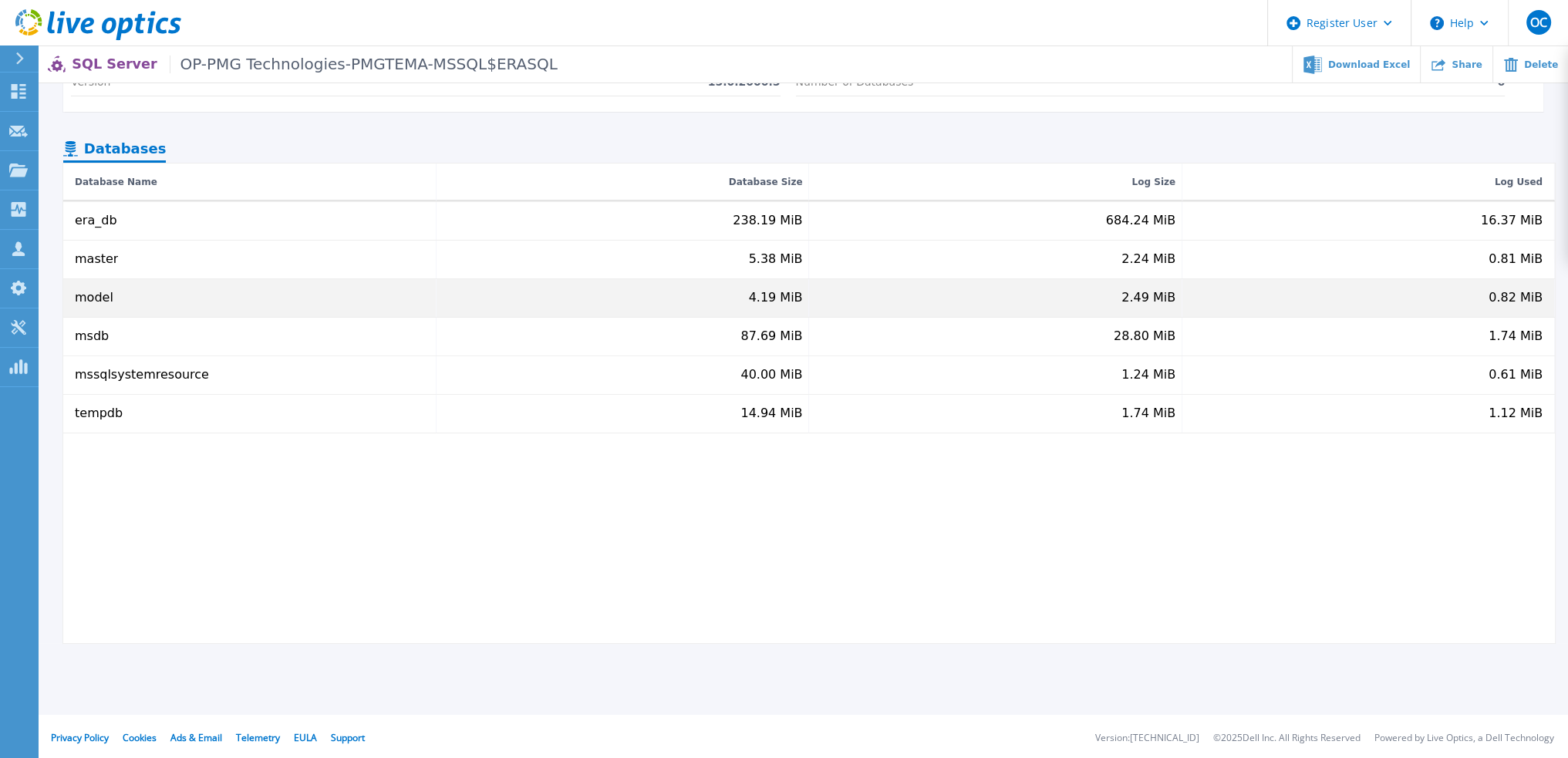
scroll to position [138, 0]
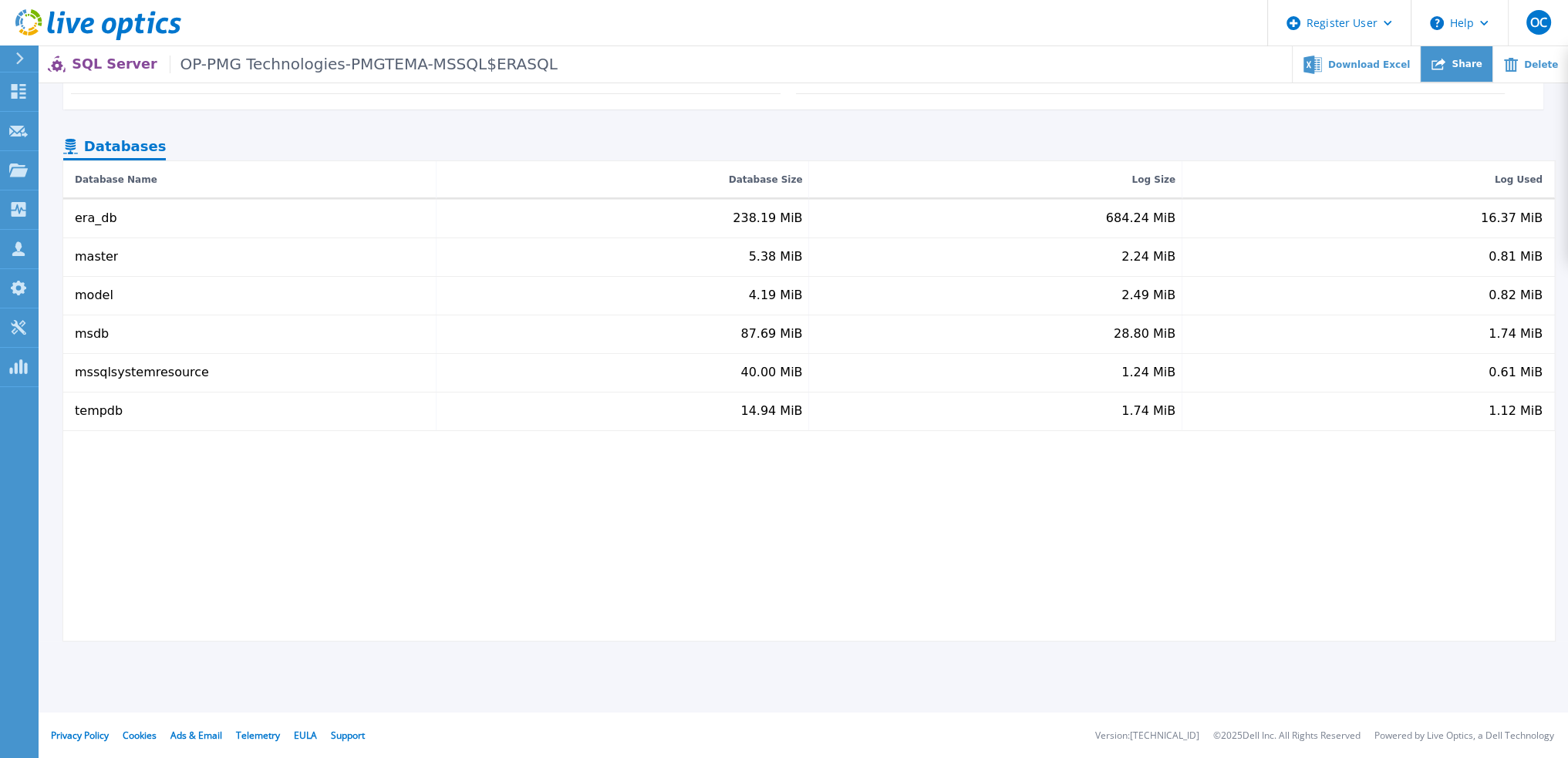
click at [1465, 62] on span "Share" at bounding box center [1466, 64] width 30 height 9
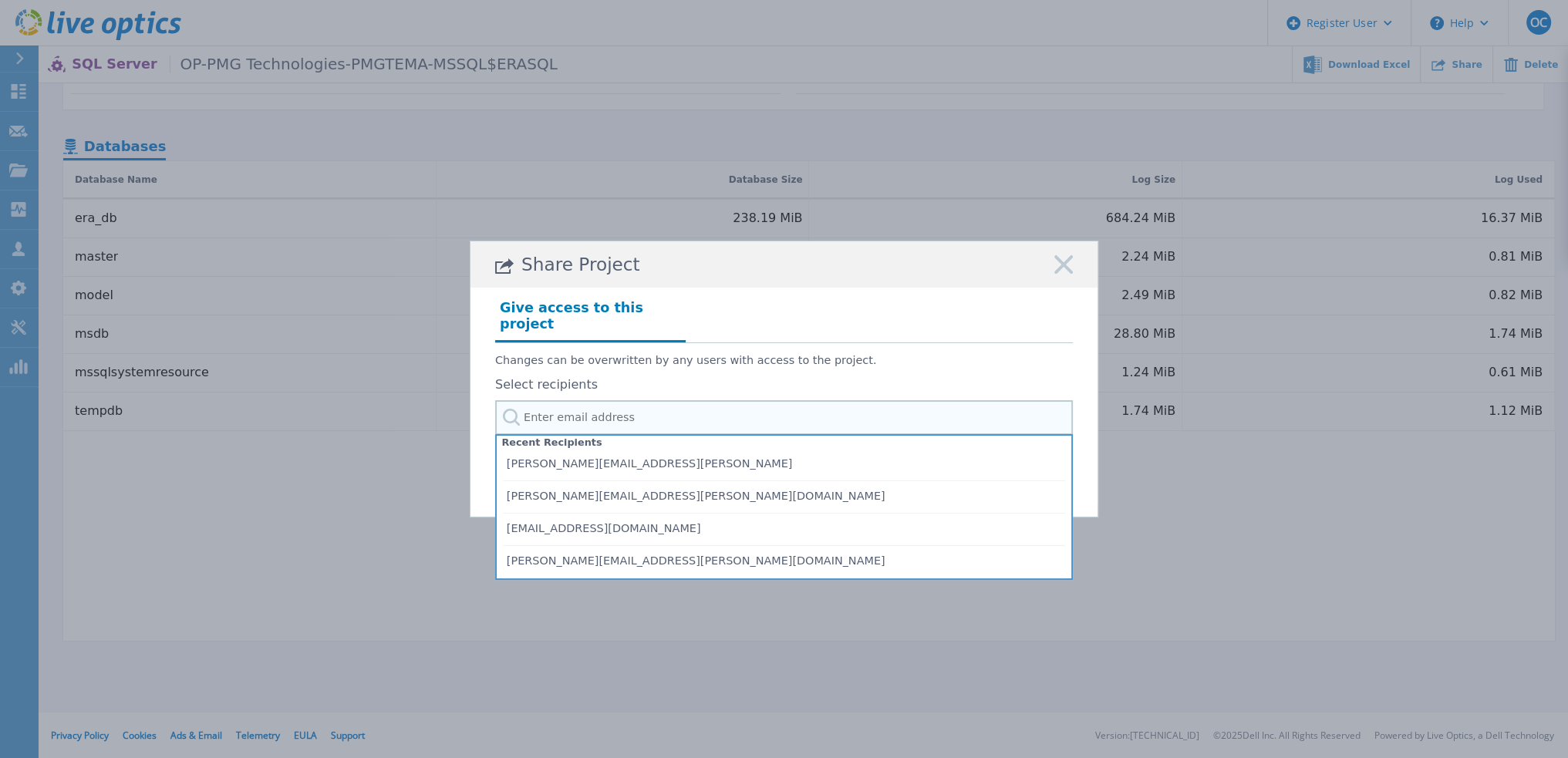
click at [610, 412] on input "text" at bounding box center [784, 417] width 577 height 35
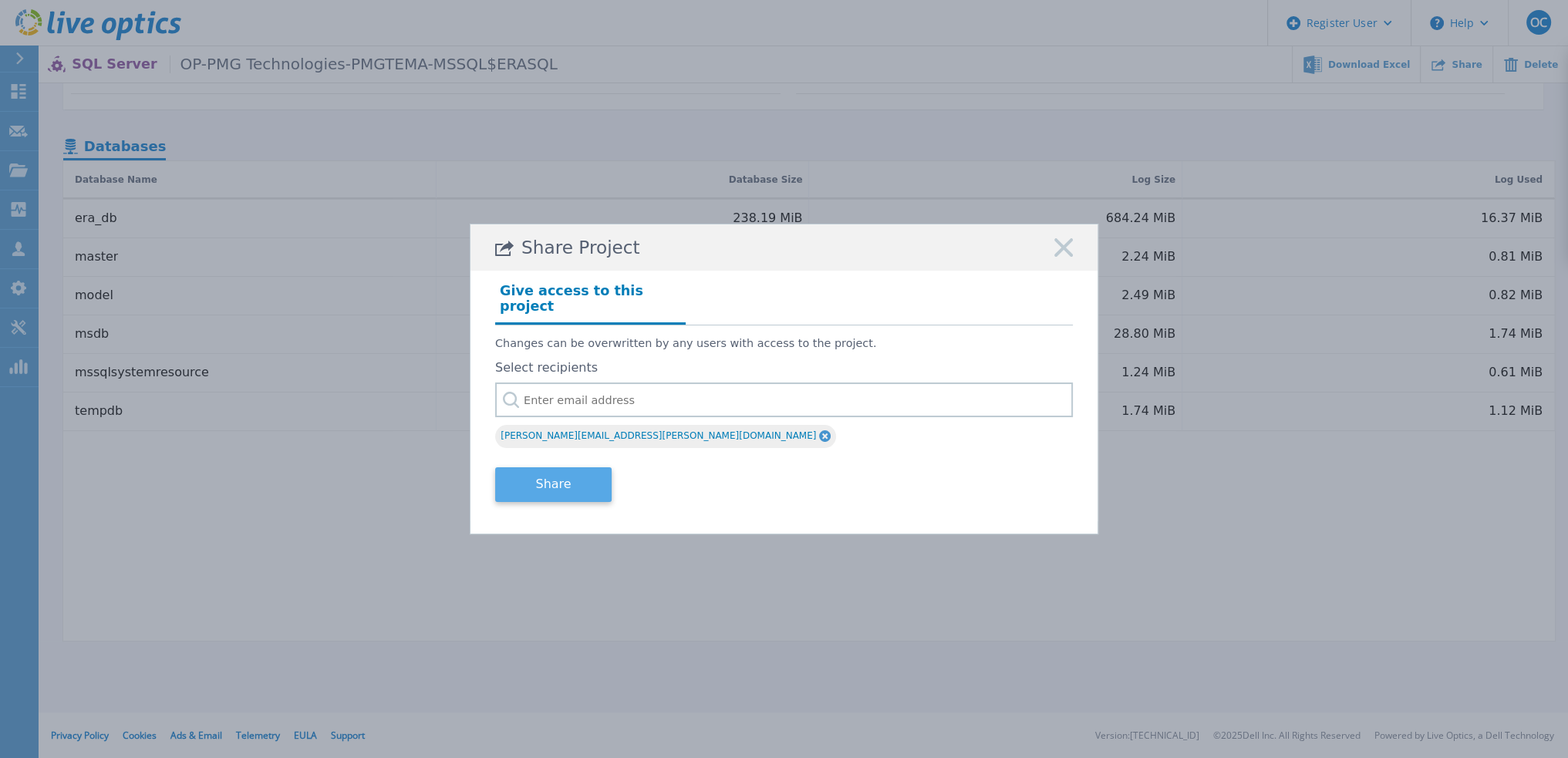
click at [553, 484] on button "Share" at bounding box center [553, 484] width 116 height 35
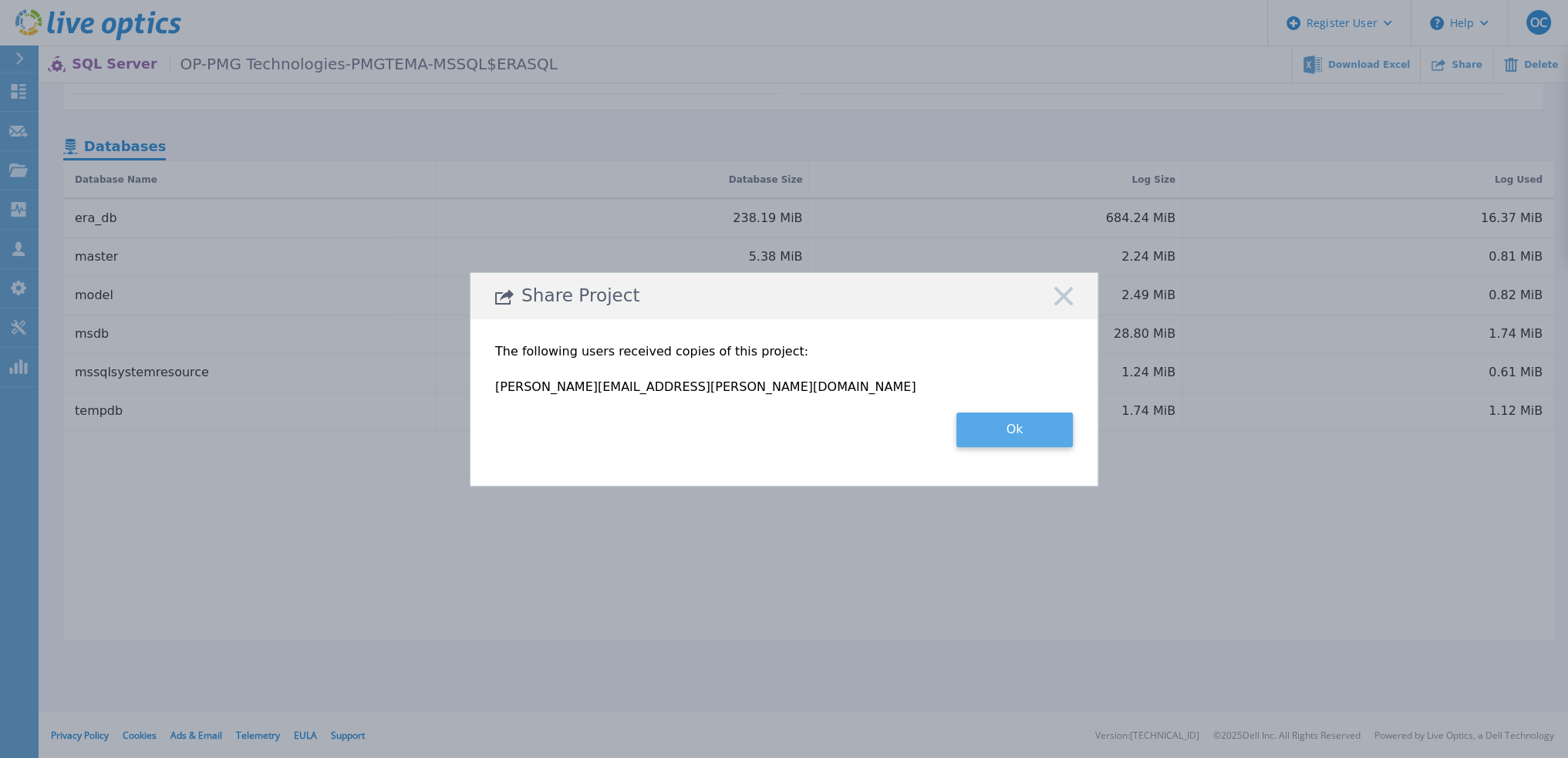
click at [1021, 442] on button "Ok" at bounding box center [1014, 430] width 116 height 35
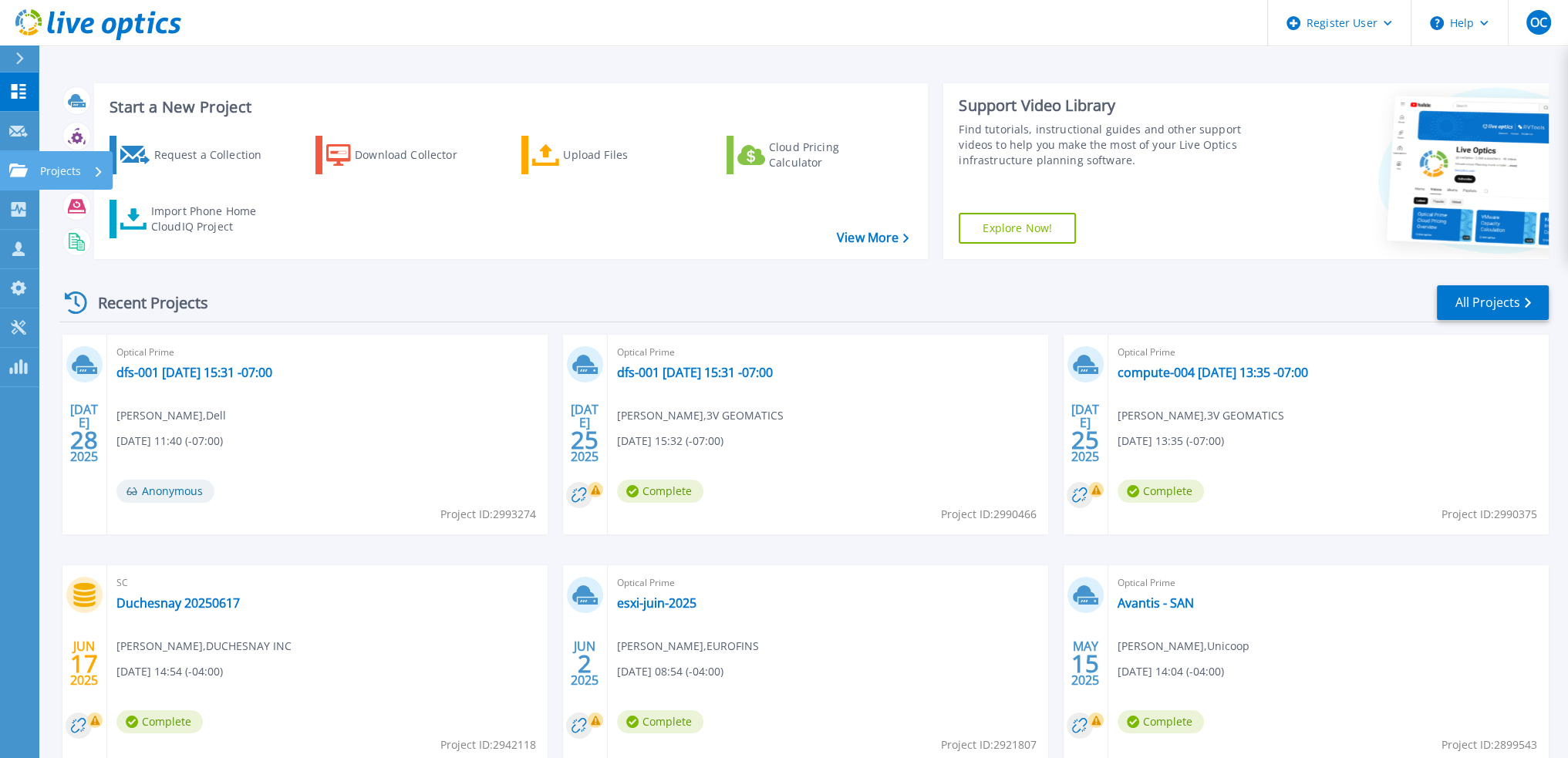
click at [74, 169] on p "Projects" at bounding box center [60, 171] width 41 height 40
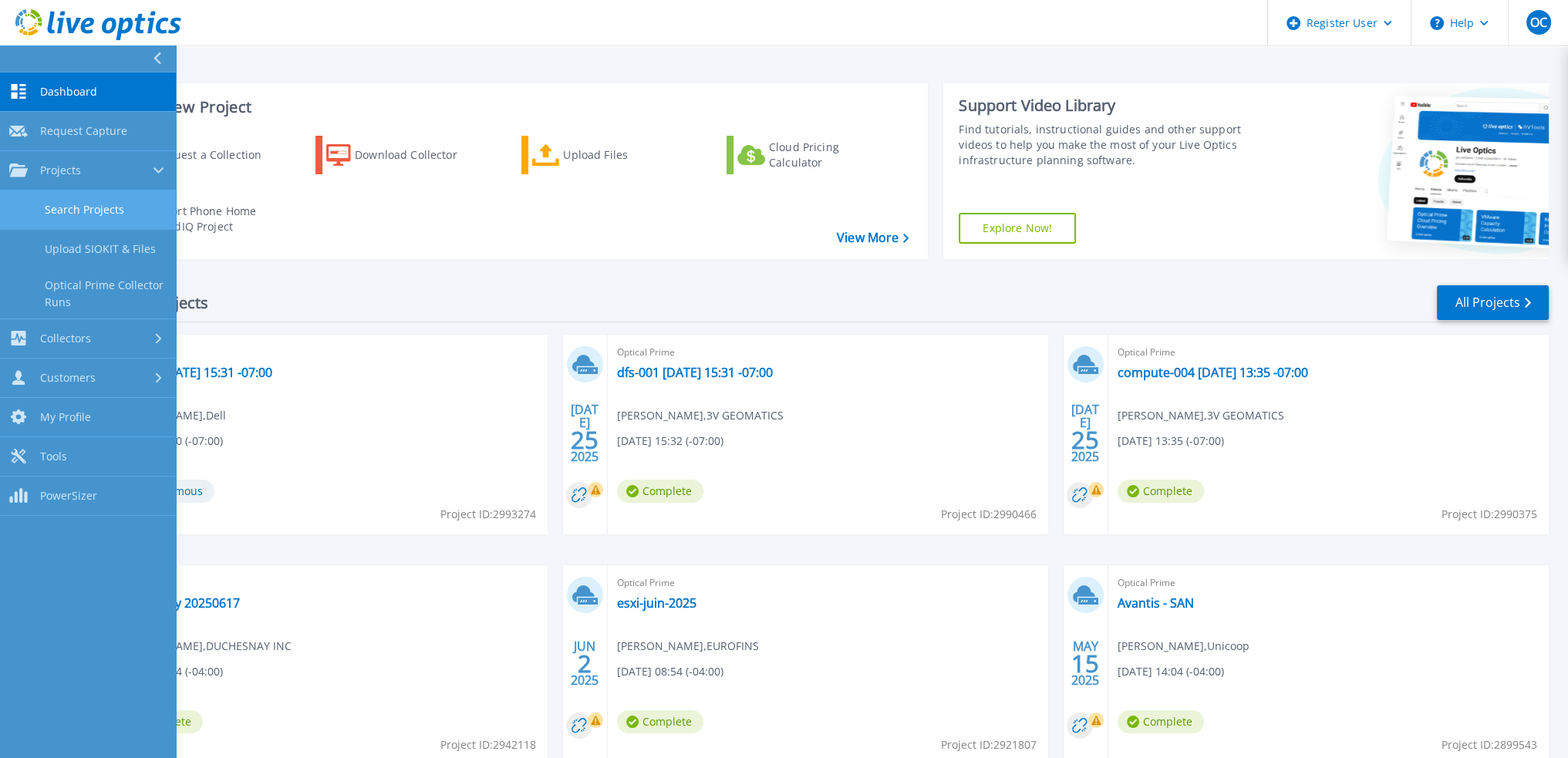
click at [100, 202] on link "Search Projects" at bounding box center [88, 210] width 176 height 40
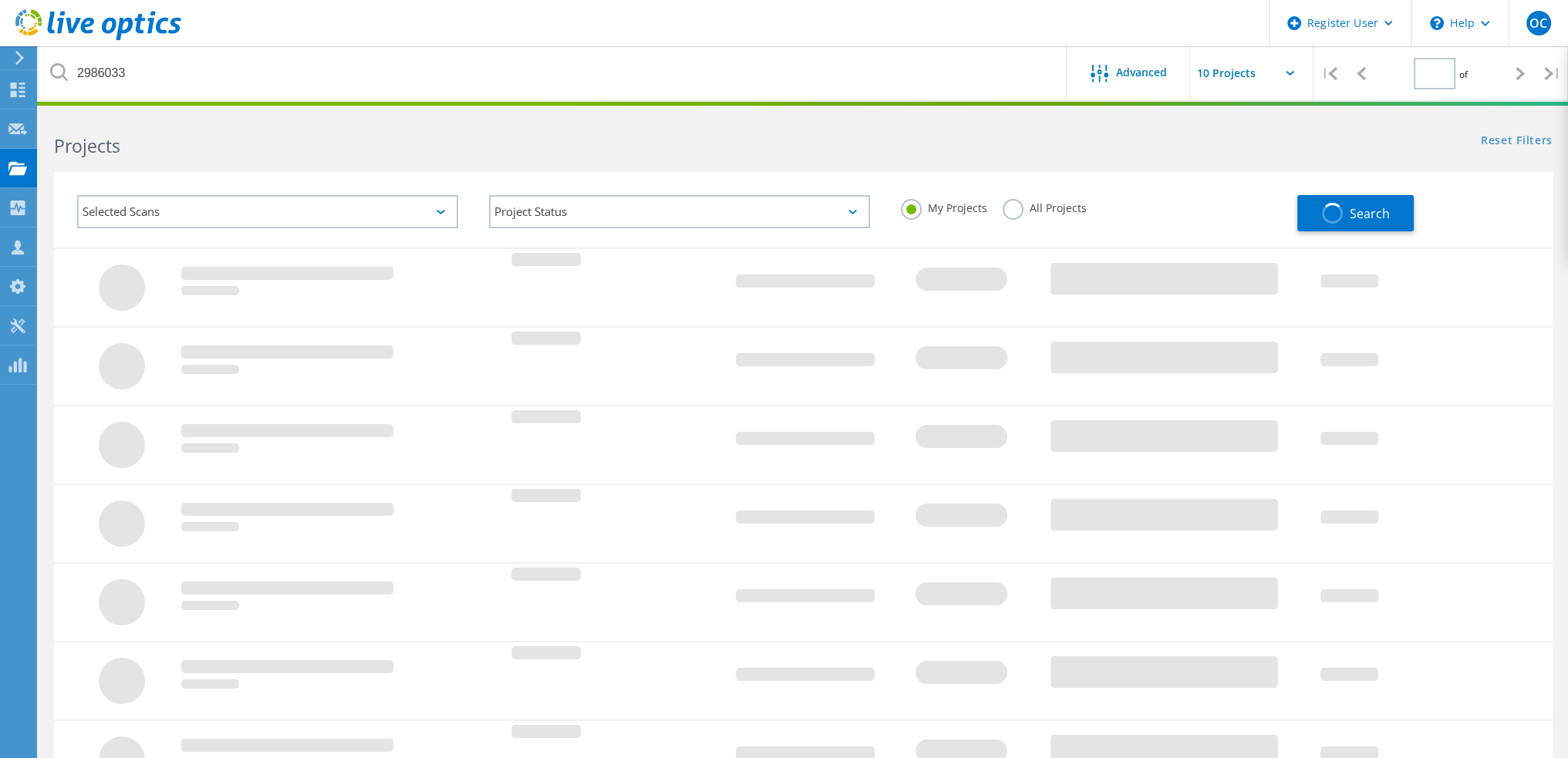
type input "1"
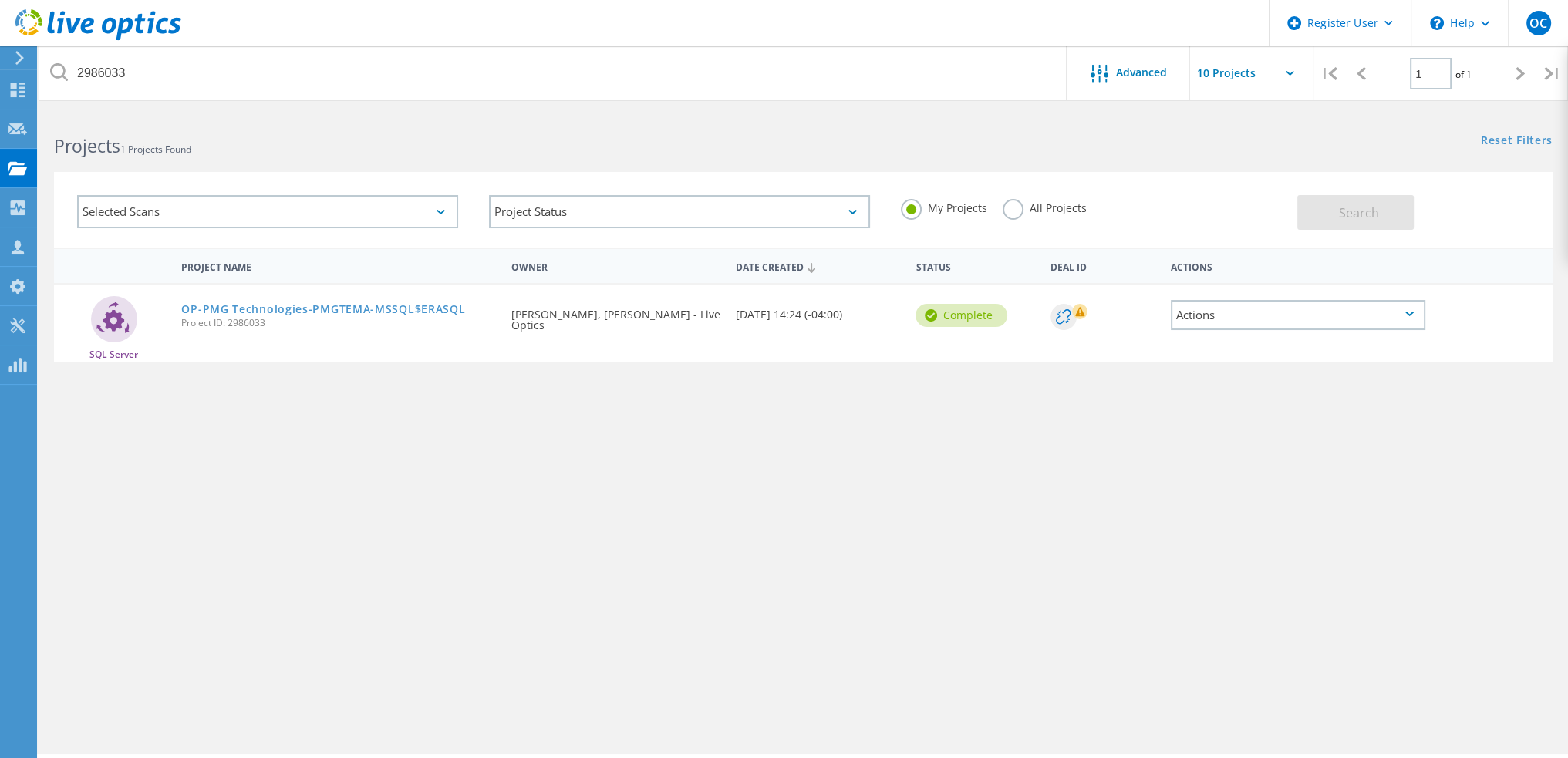
click at [1021, 212] on label "All Projects" at bounding box center [1044, 206] width 84 height 15
click at [0, 0] on input "All Projects" at bounding box center [0, 0] width 0 height 0
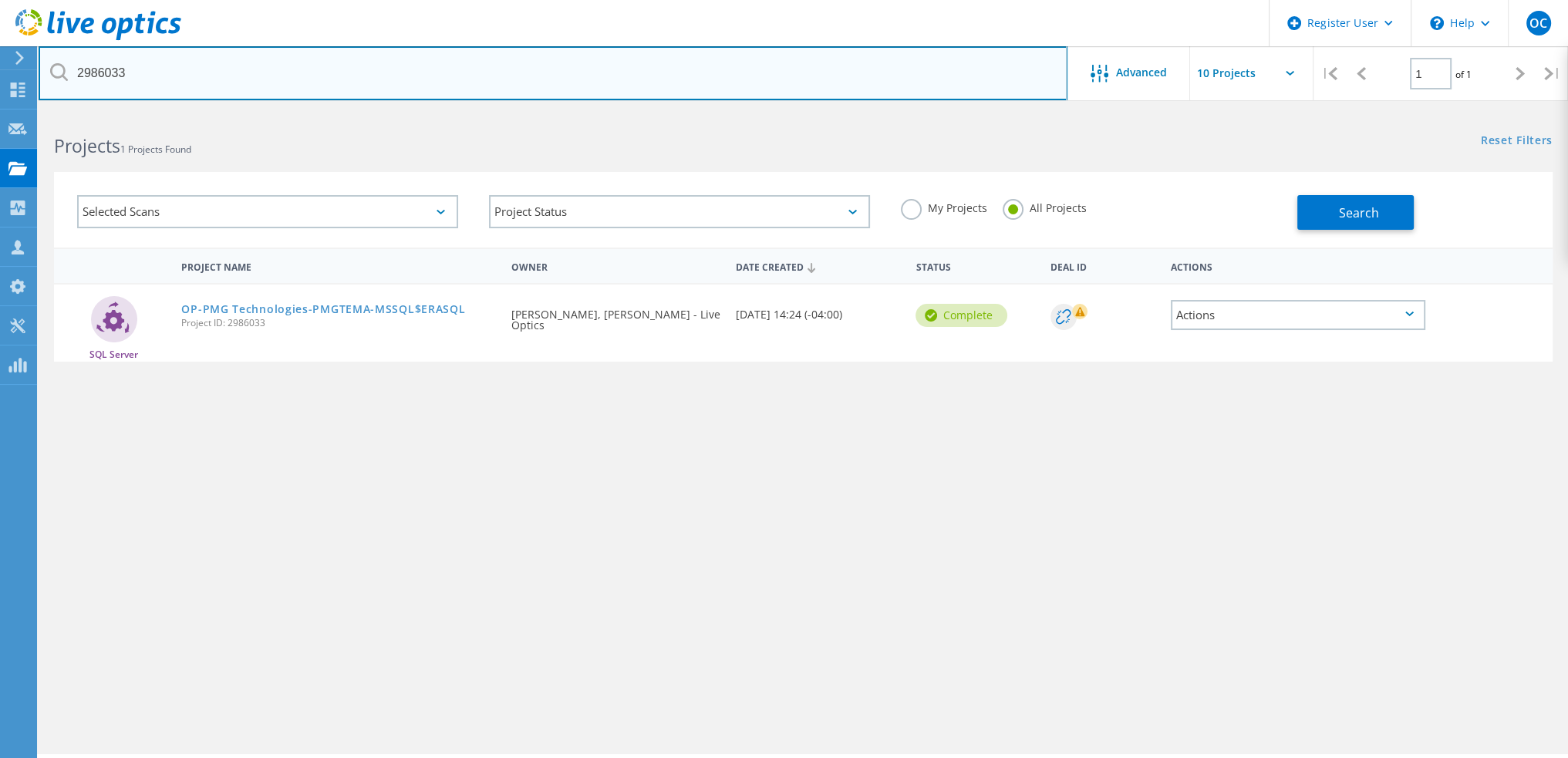
click at [485, 88] on input "2986033" at bounding box center [553, 73] width 1029 height 54
paste input "4"
type input "2986034"
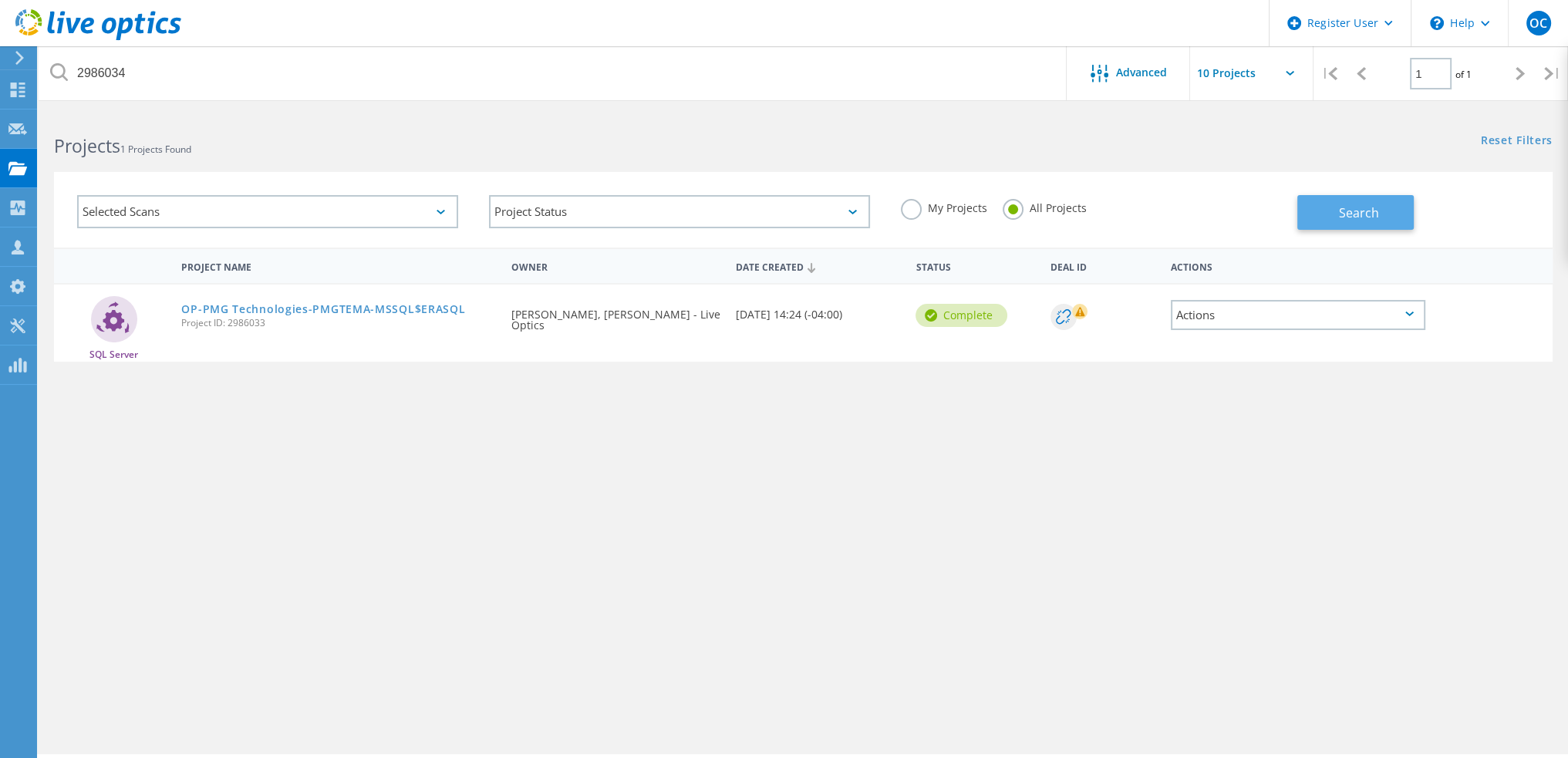
click at [1335, 226] on button "Search" at bounding box center [1354, 212] width 116 height 35
click at [262, 311] on link "PMG Technologies" at bounding box center [234, 308] width 105 height 11
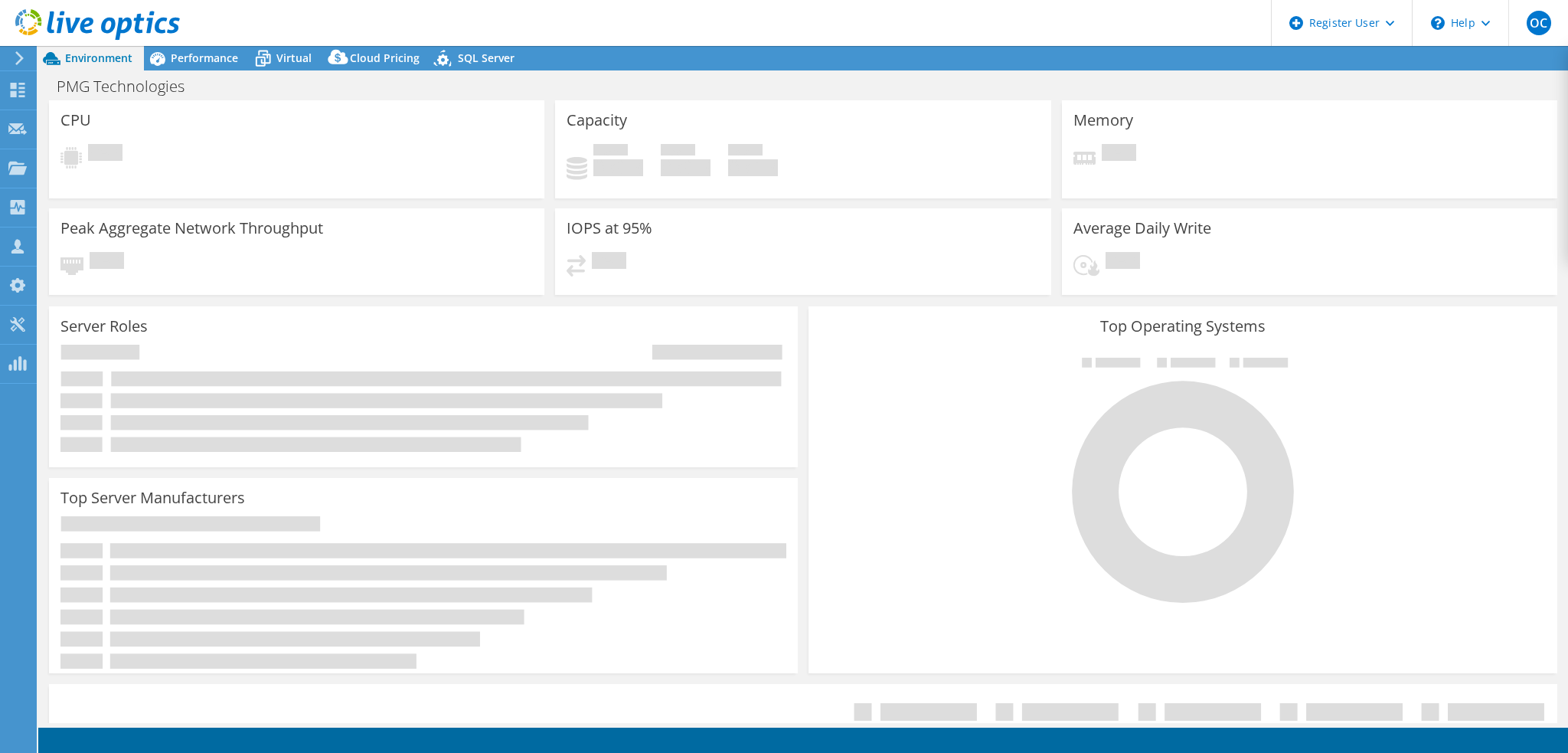
select select "USD"
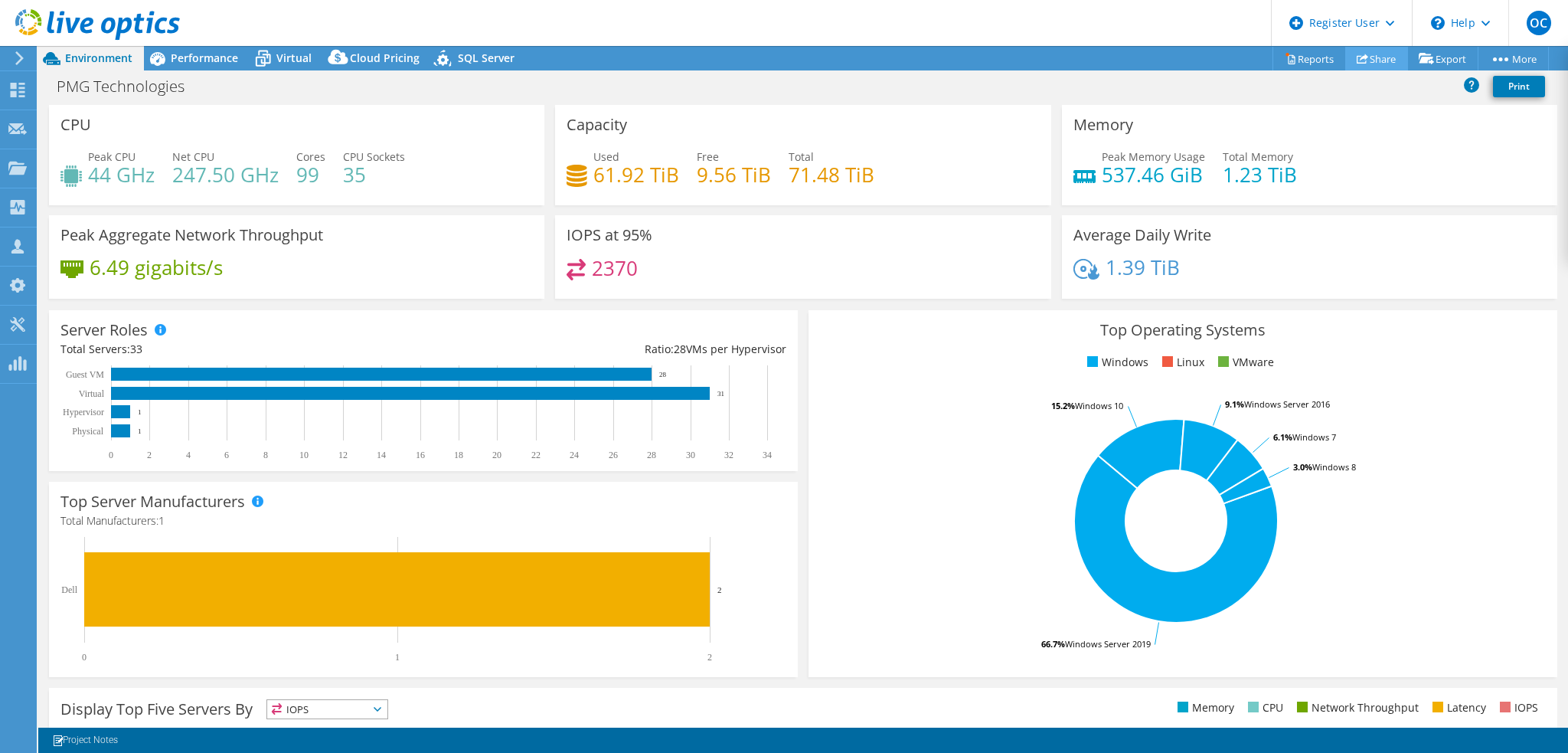
click at [1381, 62] on link "Share" at bounding box center [1377, 58] width 63 height 24
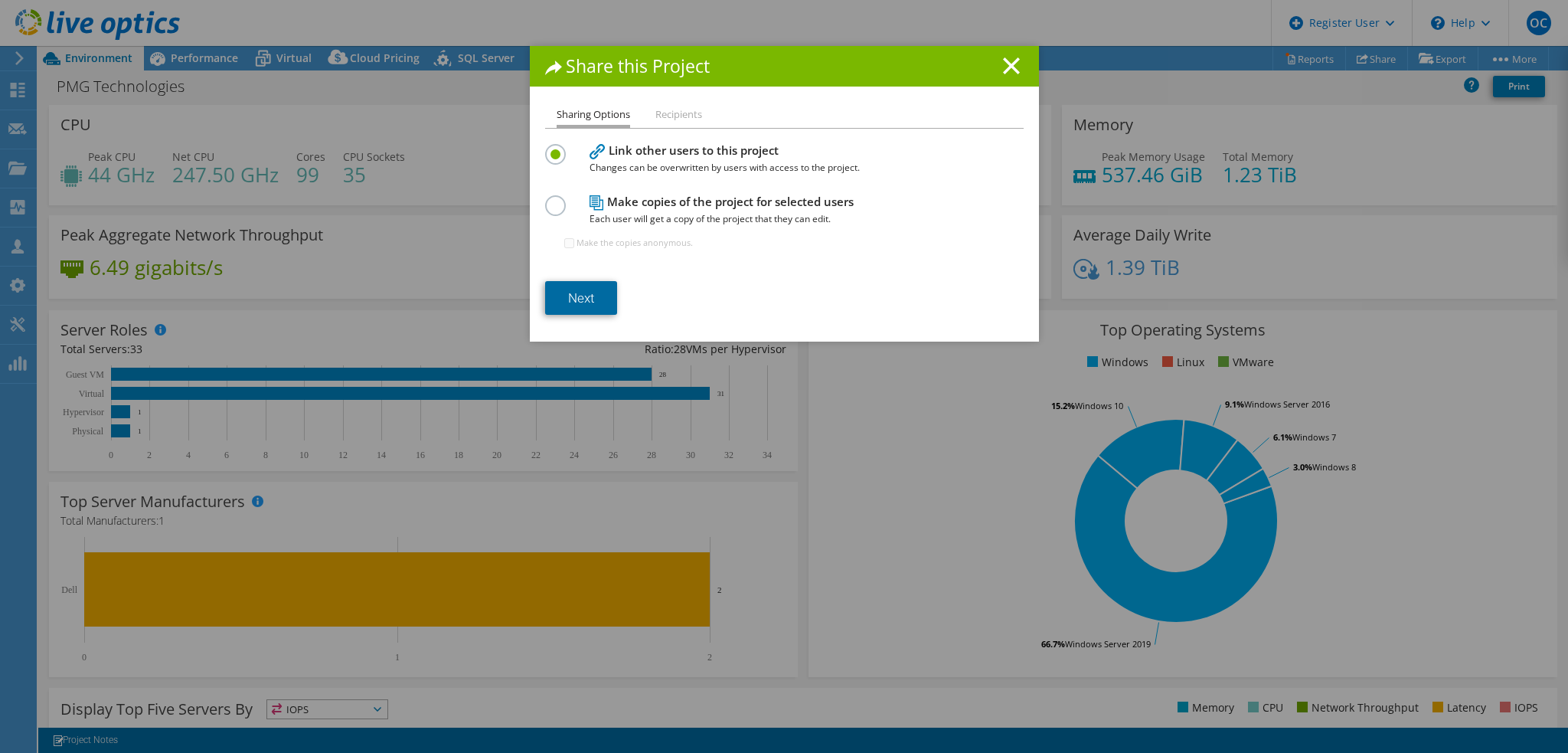
click at [584, 293] on link "Next" at bounding box center [581, 297] width 72 height 34
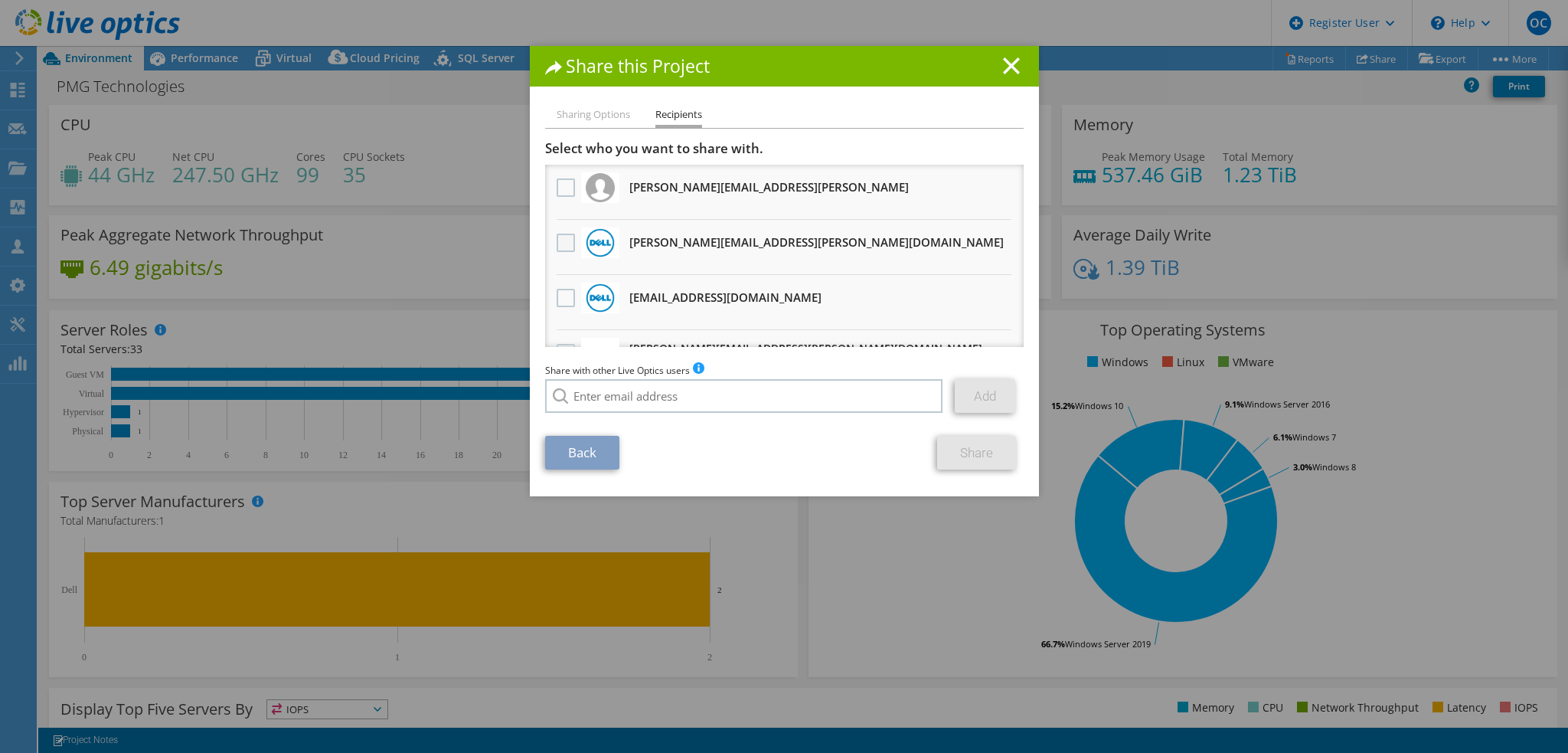
click at [563, 242] on label at bounding box center [567, 242] width 22 height 19
click at [0, 0] on input "checkbox" at bounding box center [0, 0] width 0 height 0
click at [971, 444] on link "Share" at bounding box center [977, 453] width 79 height 34
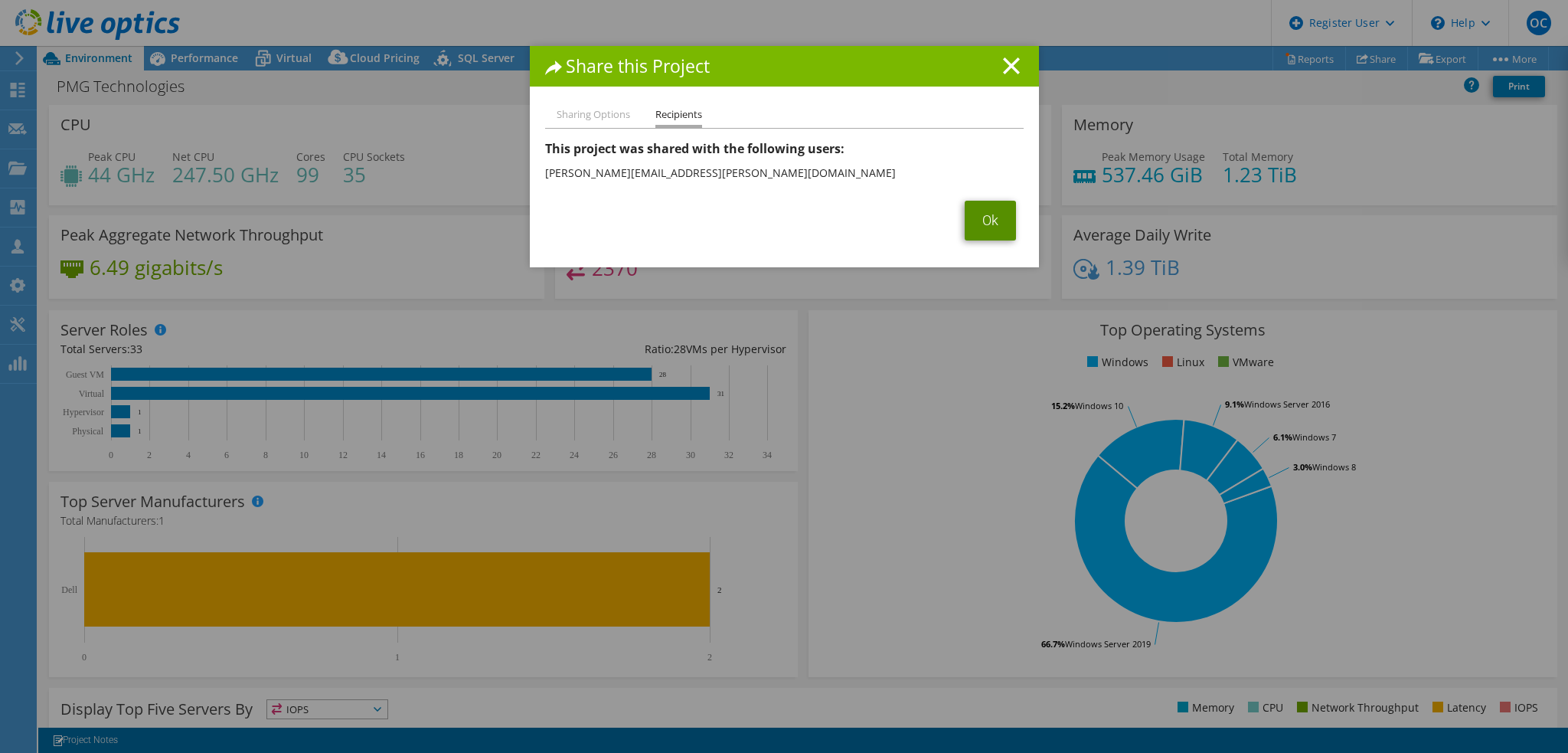
click at [985, 222] on link "Ok" at bounding box center [990, 220] width 51 height 40
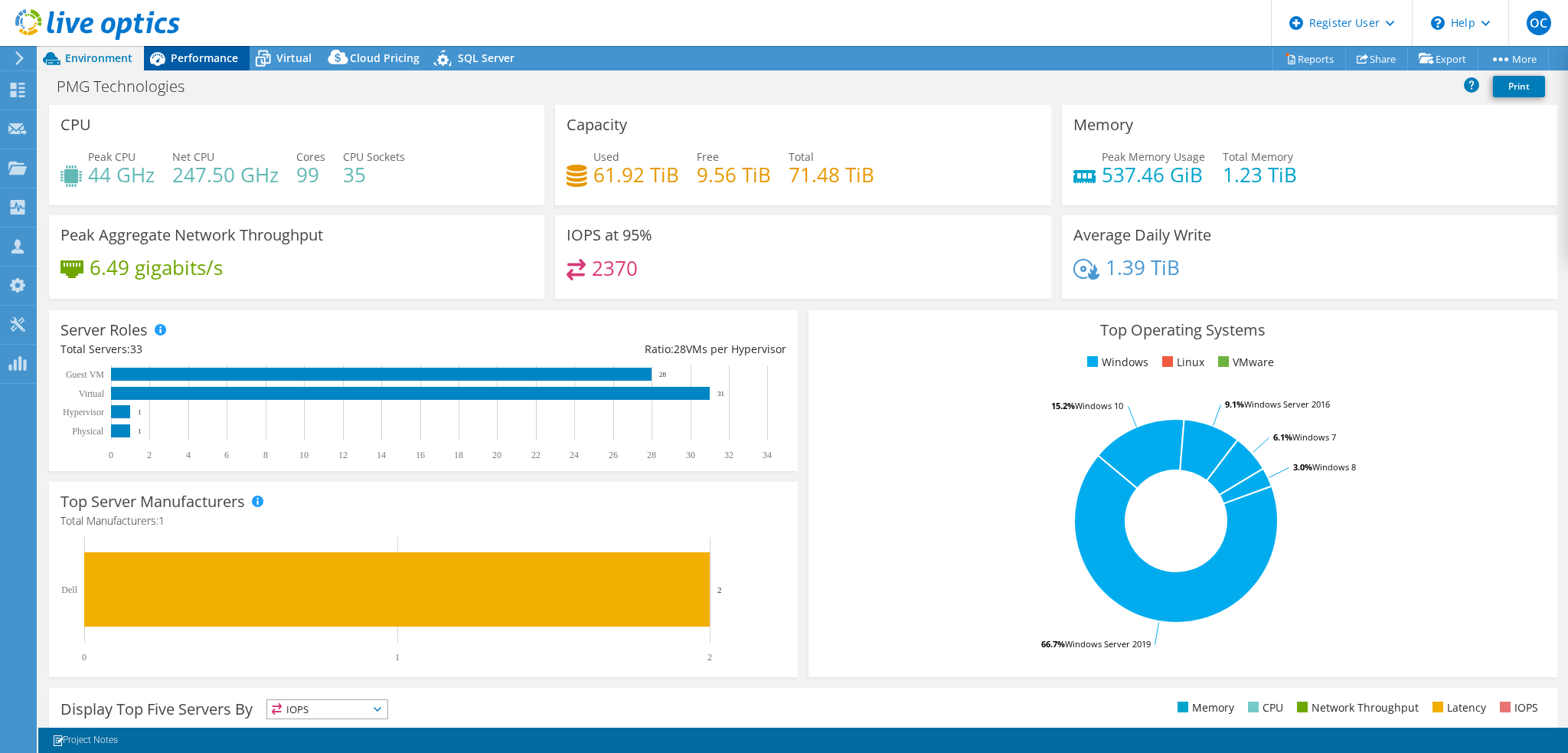
click at [206, 58] on span "Performance" at bounding box center [205, 57] width 67 height 15
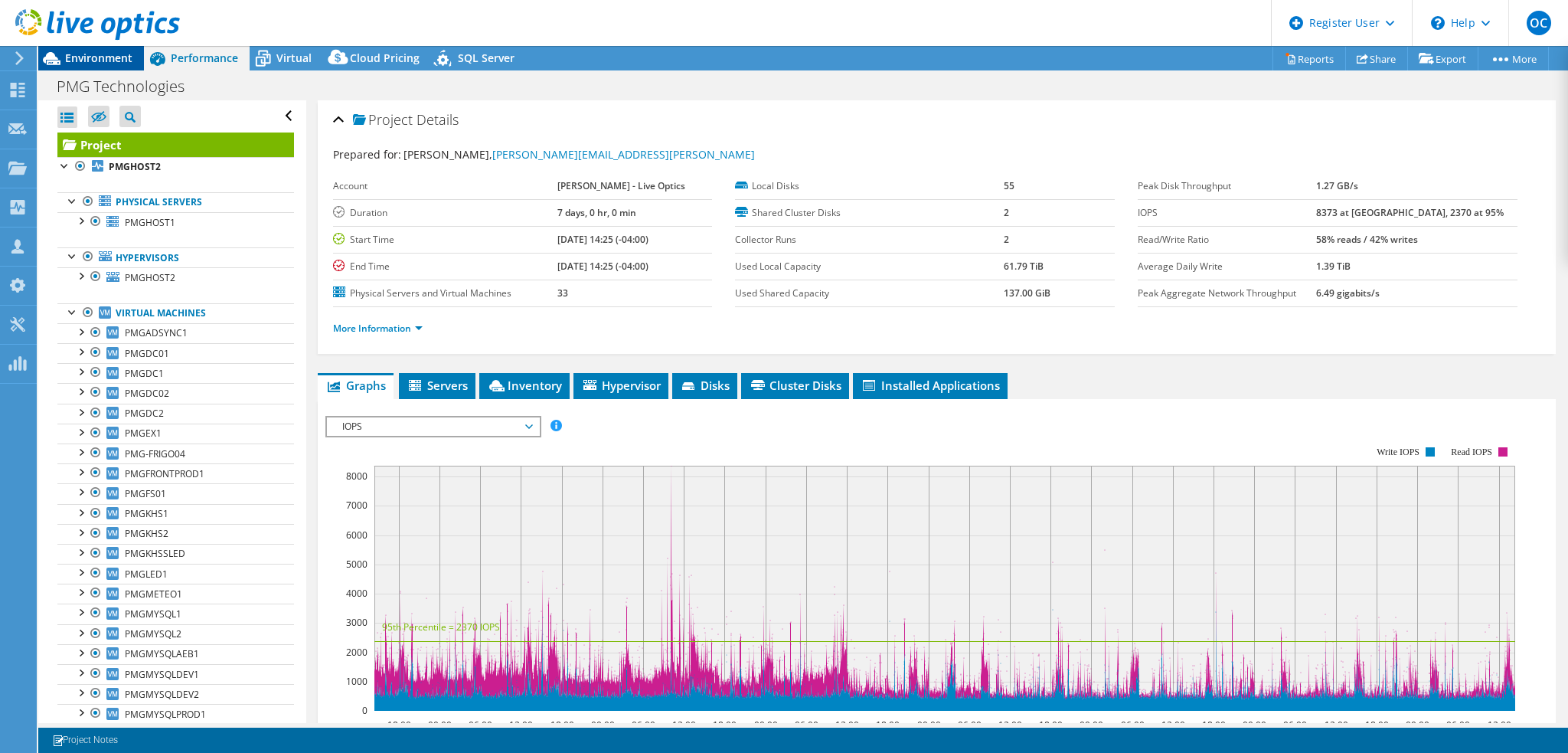
click at [114, 56] on span "Environment" at bounding box center [99, 57] width 67 height 15
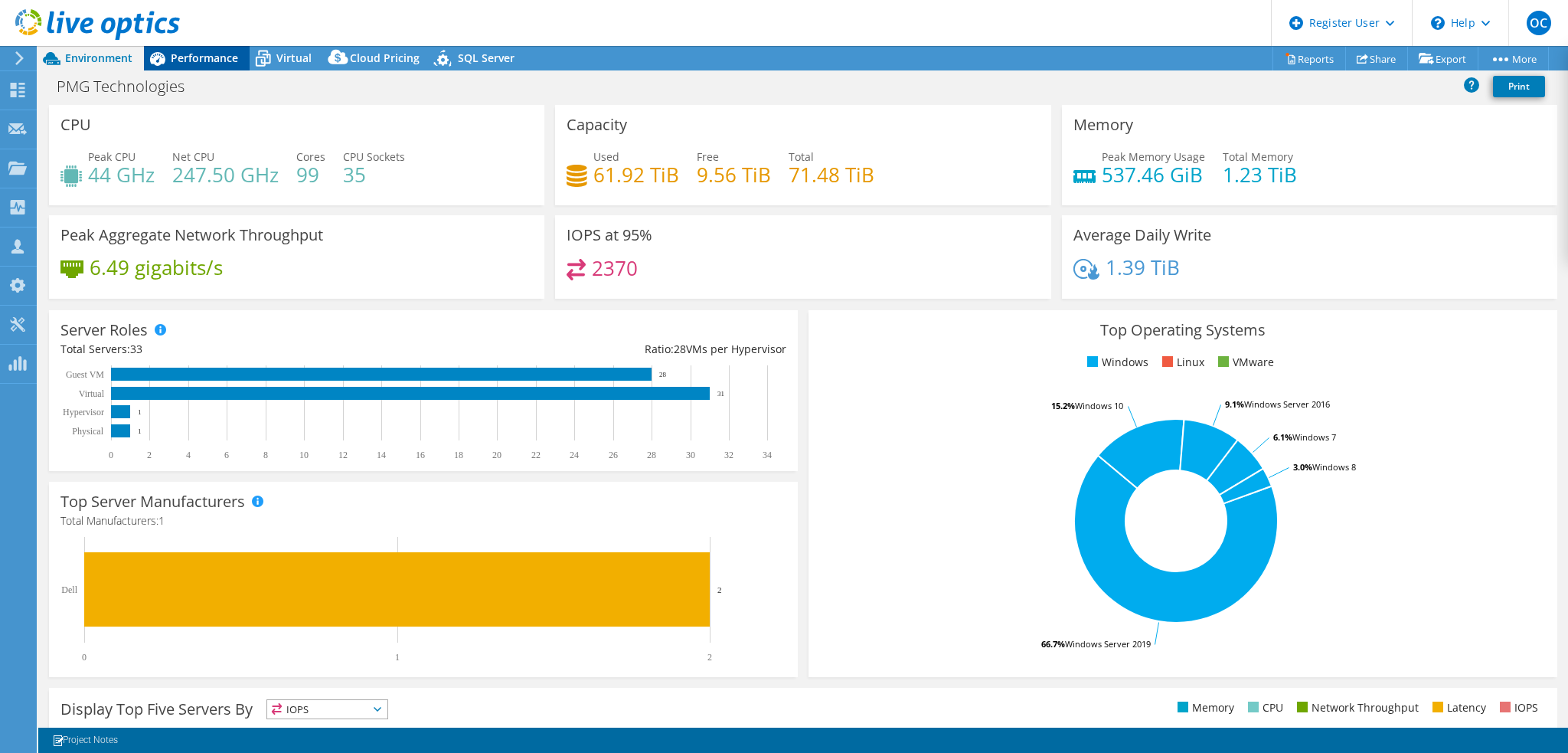
click at [196, 57] on span "Performance" at bounding box center [205, 57] width 67 height 15
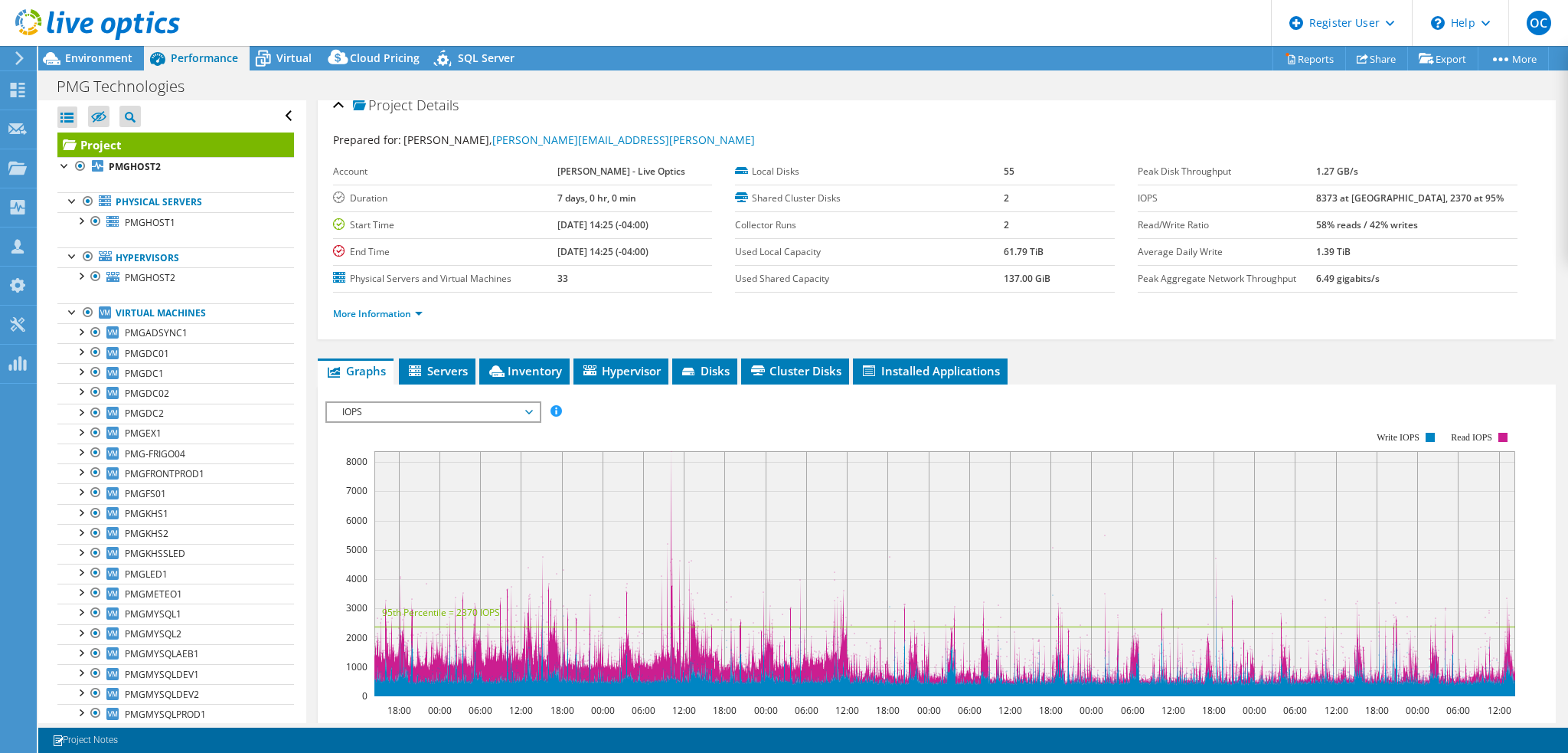
scroll to position [12, 0]
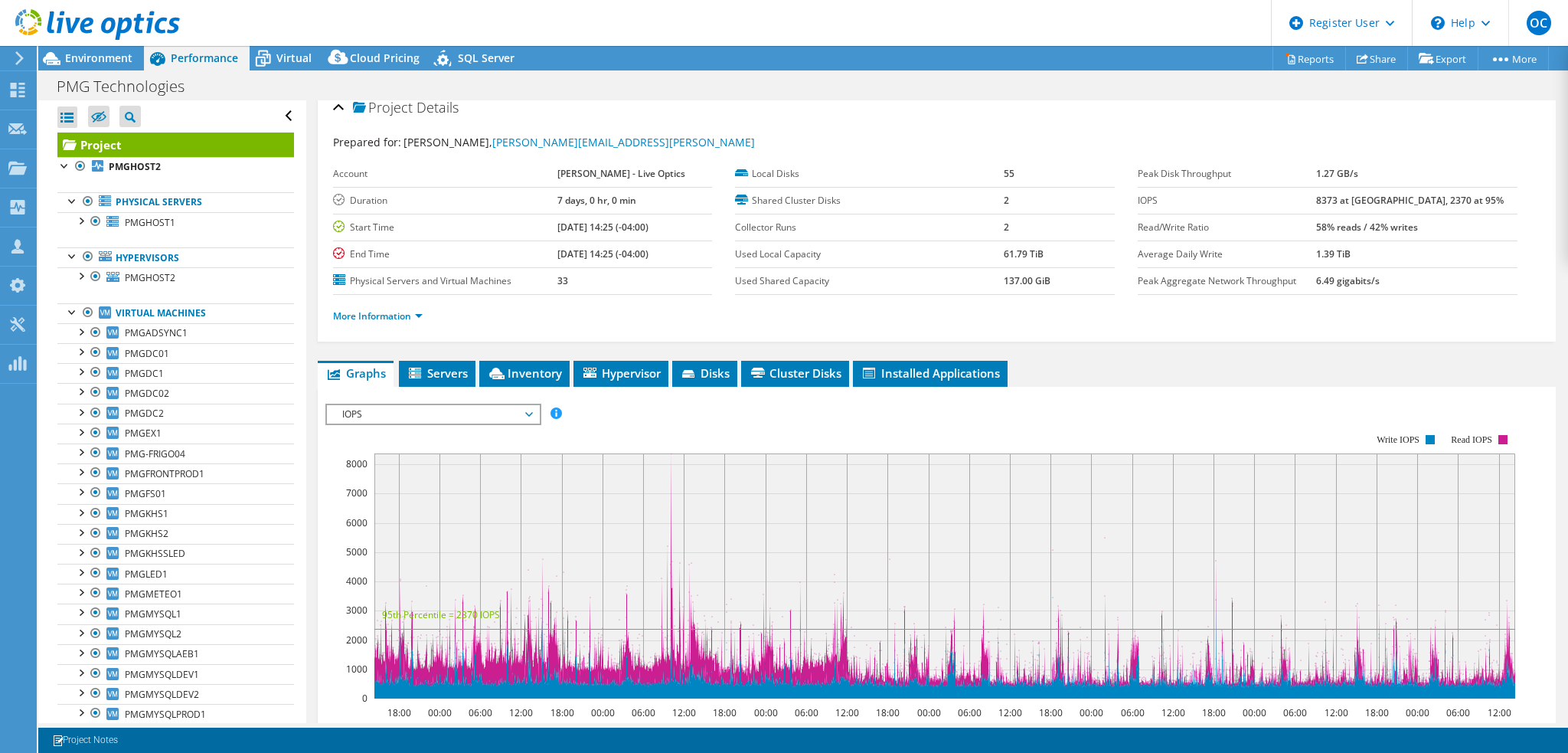
click at [481, 411] on span "IOPS" at bounding box center [433, 414] width 197 height 19
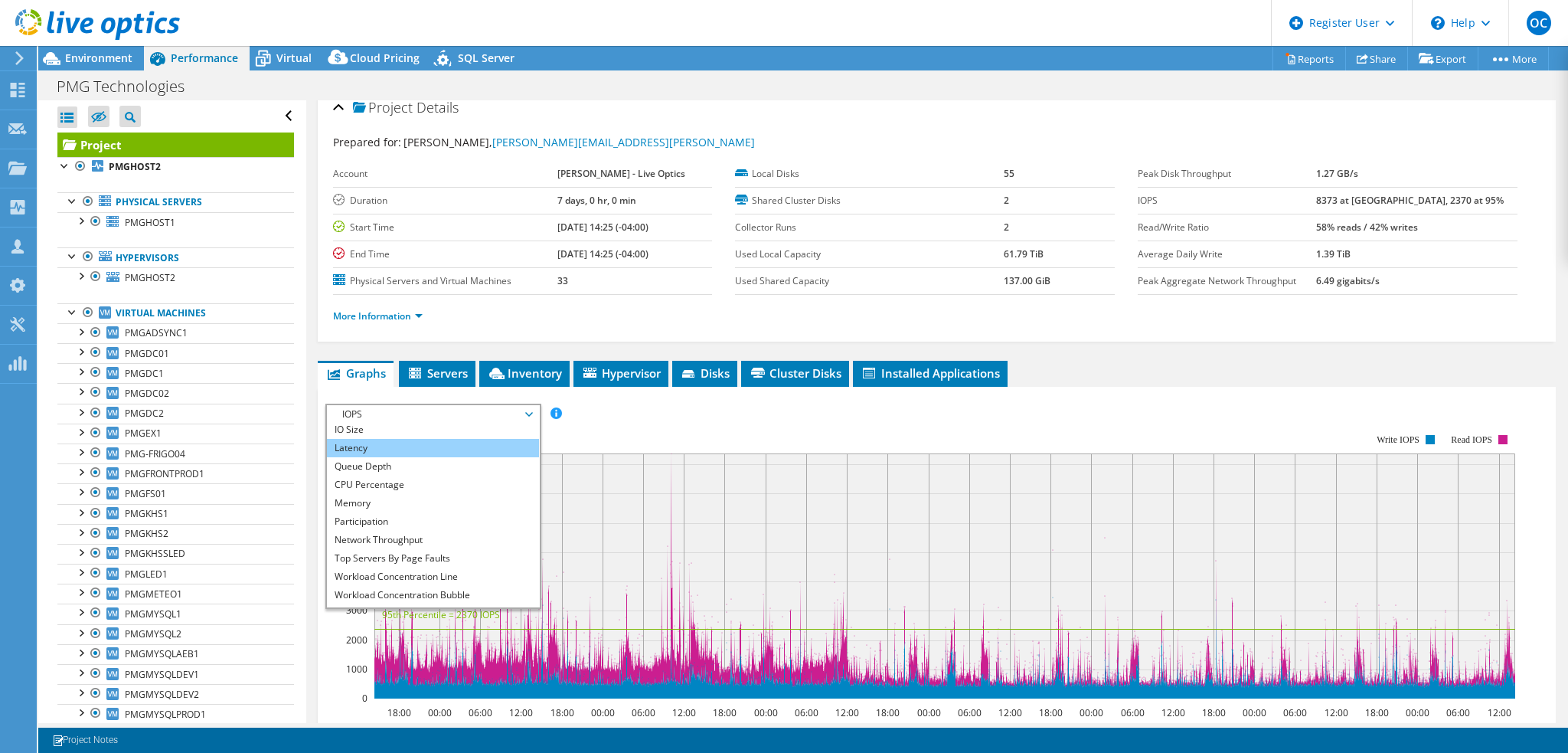
scroll to position [55, 0]
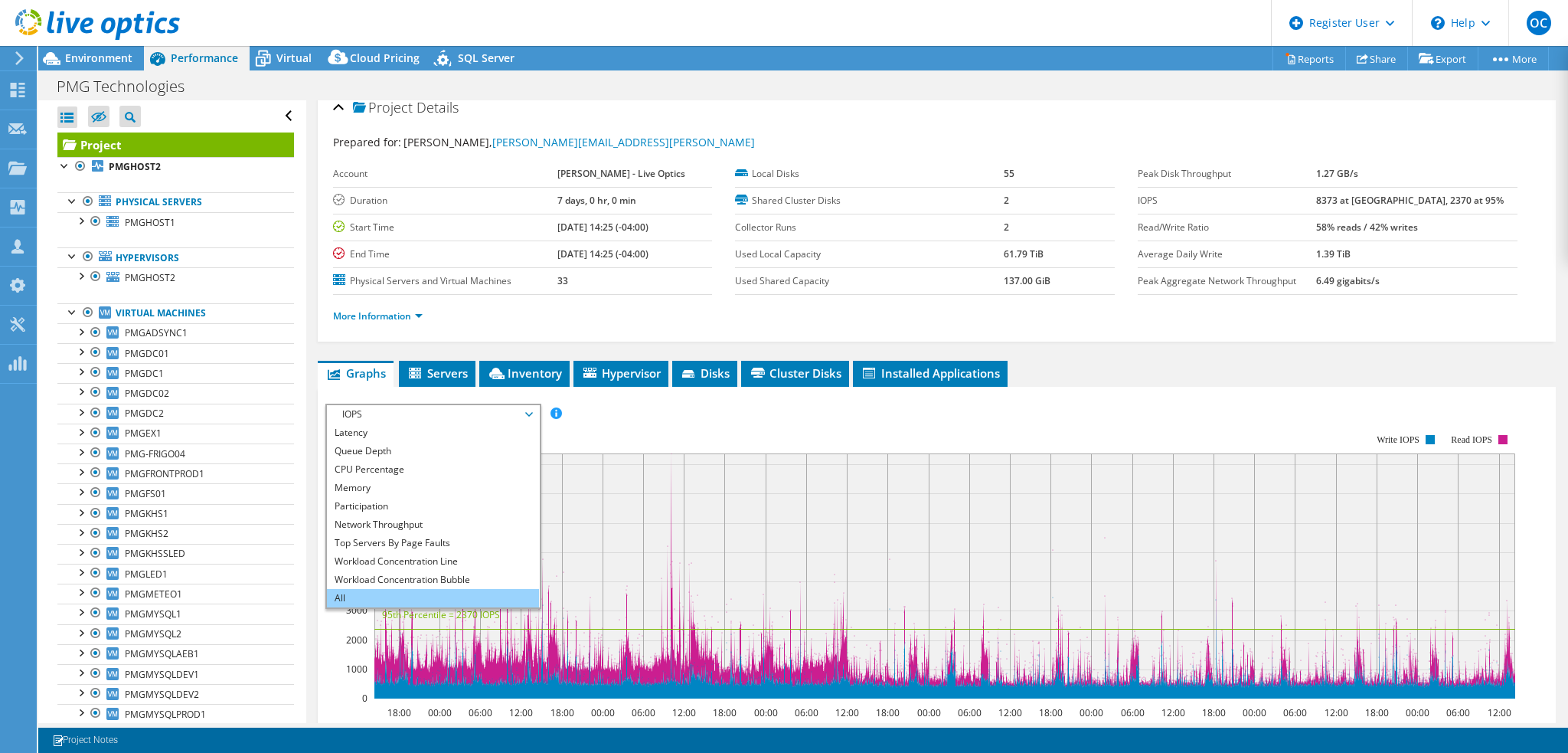
click at [454, 595] on li "All" at bounding box center [433, 598] width 212 height 19
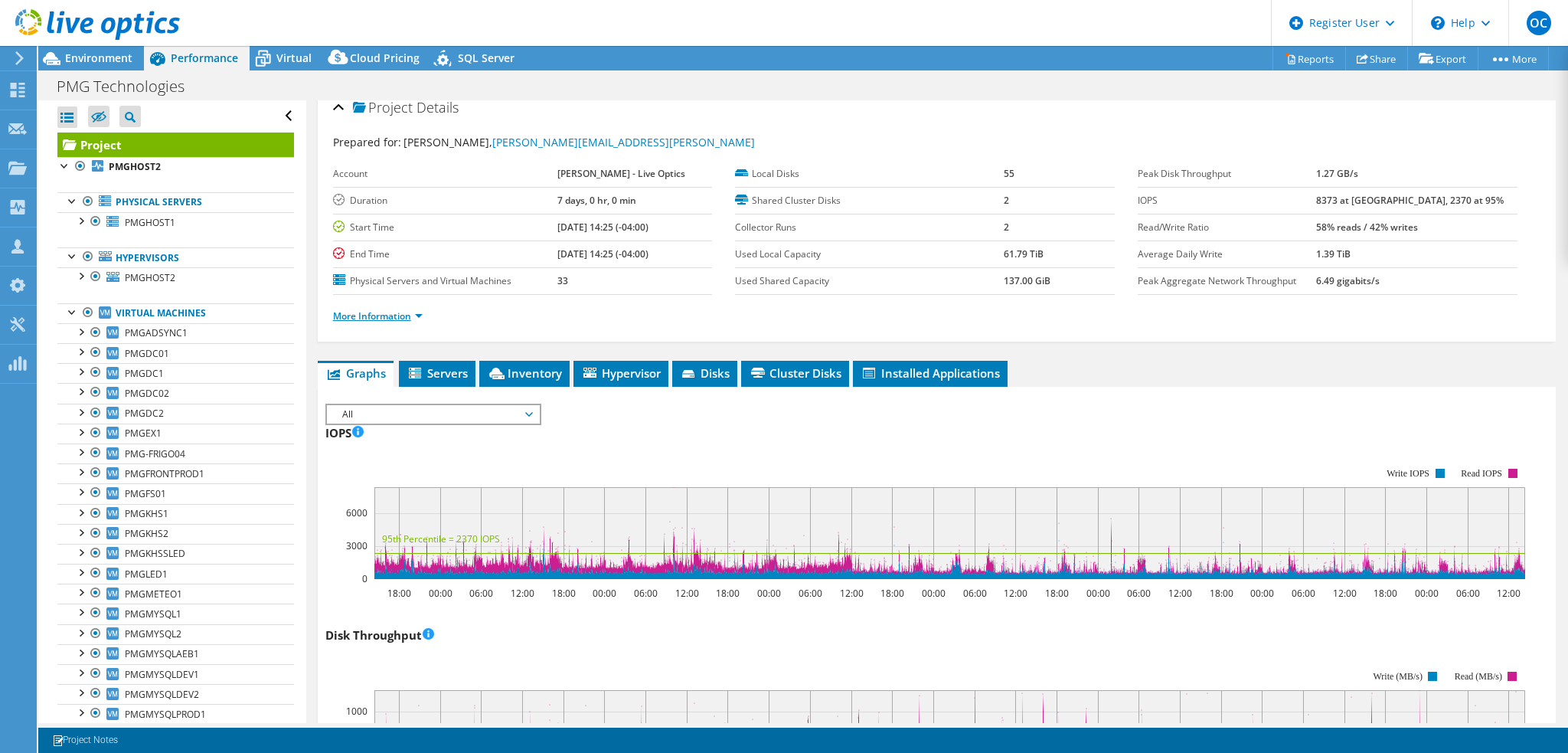
click at [420, 315] on link "More Information" at bounding box center [377, 315] width 90 height 13
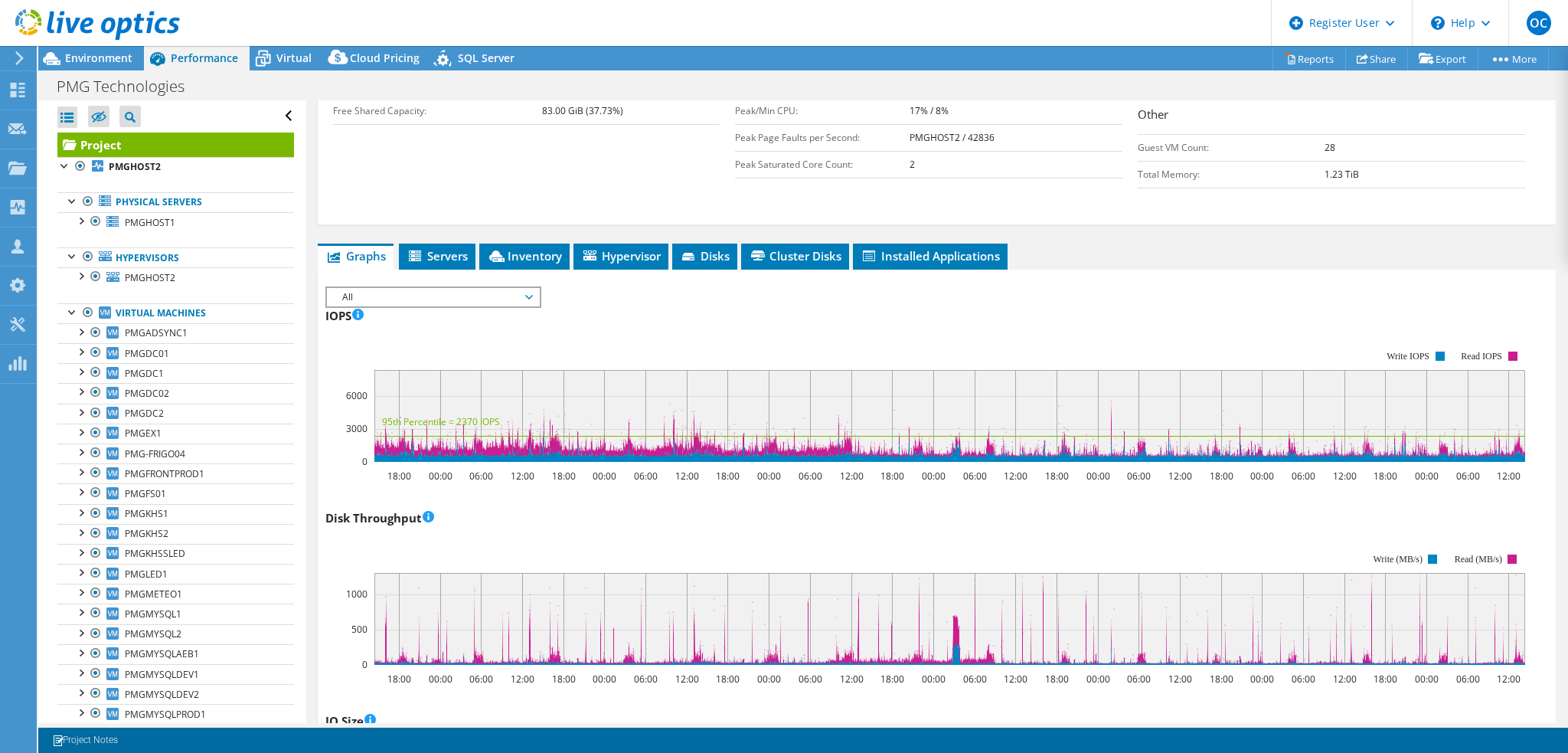
scroll to position [0, 0]
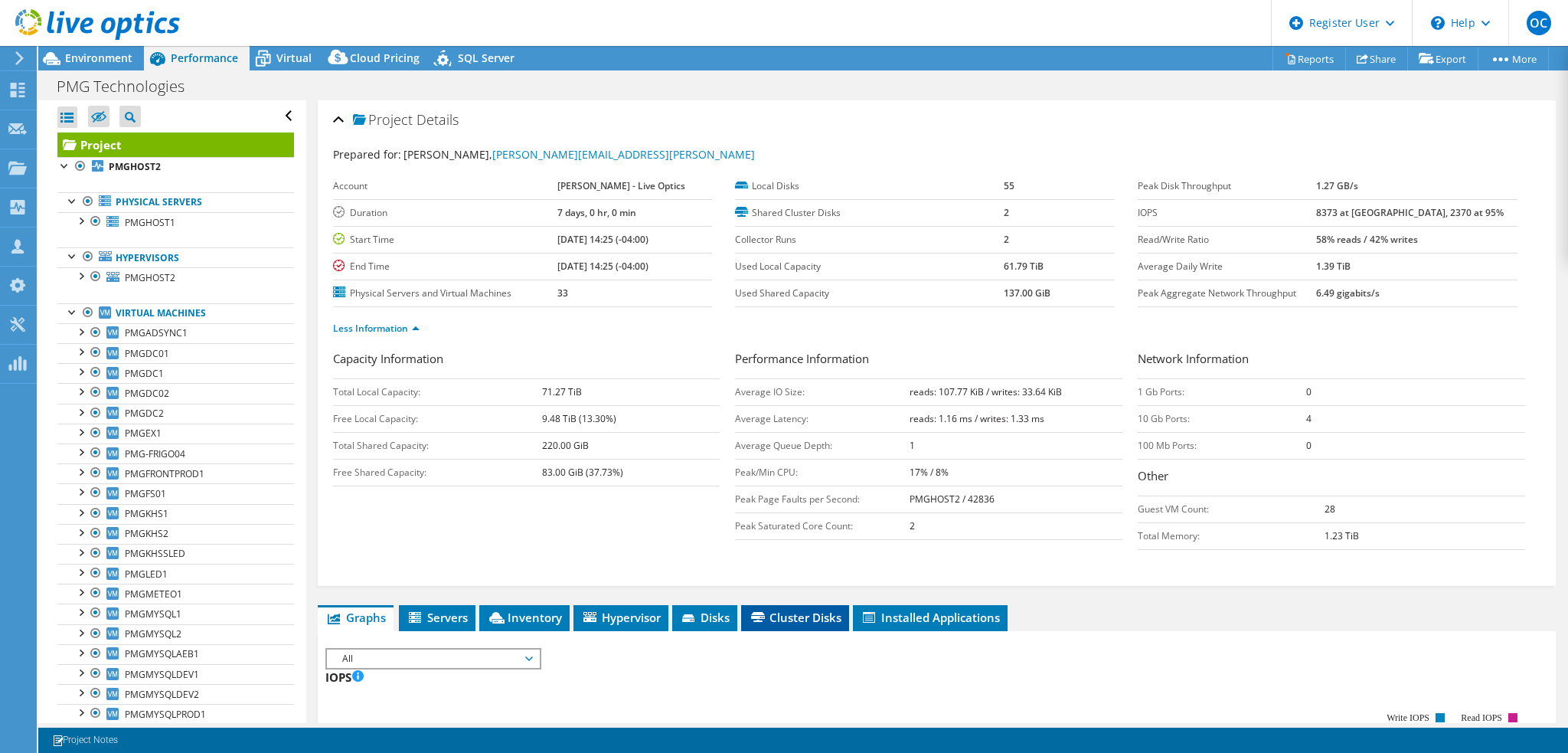
click at [788, 618] on span "Cluster Disks" at bounding box center [795, 617] width 93 height 15
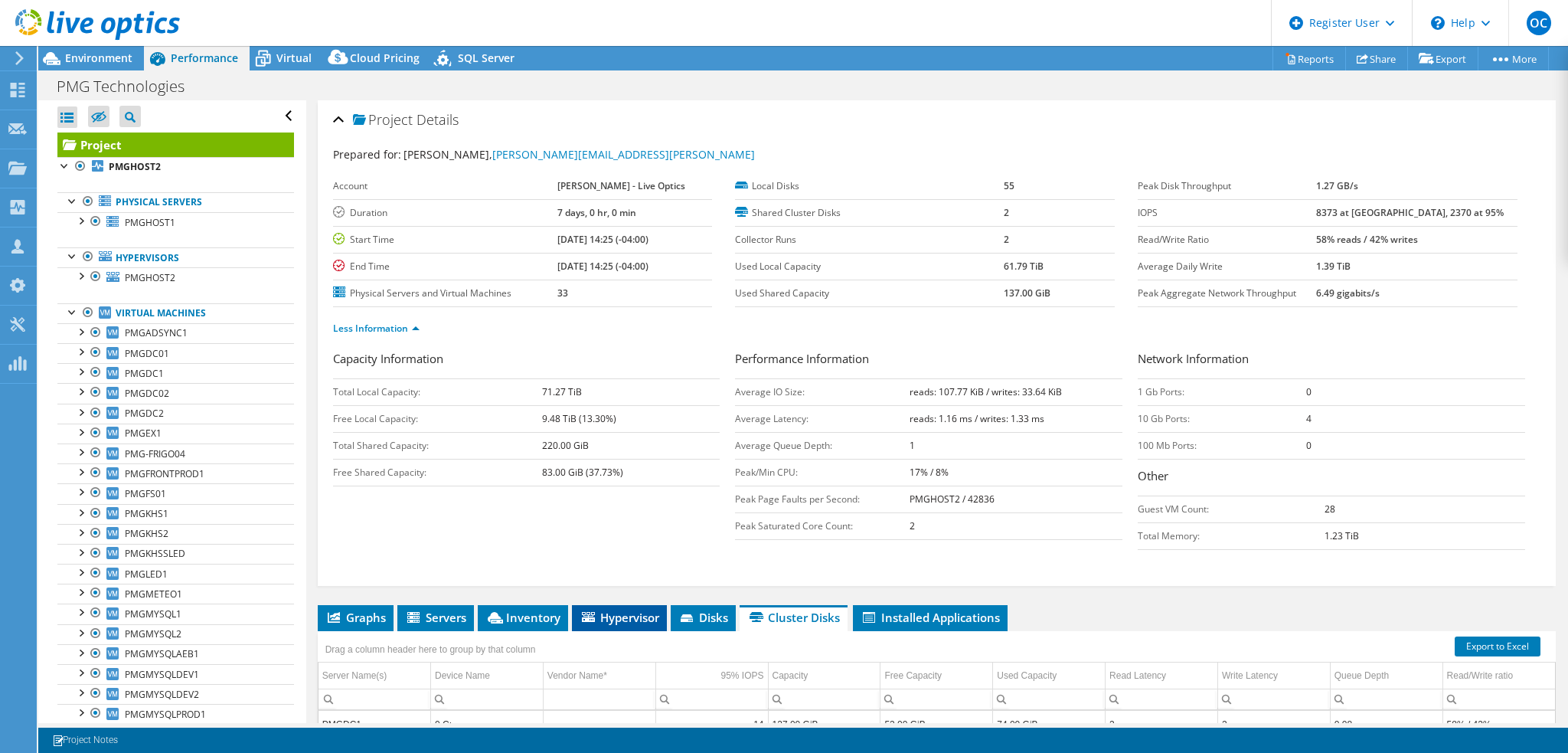
click at [628, 612] on span "Hypervisor" at bounding box center [619, 617] width 80 height 15
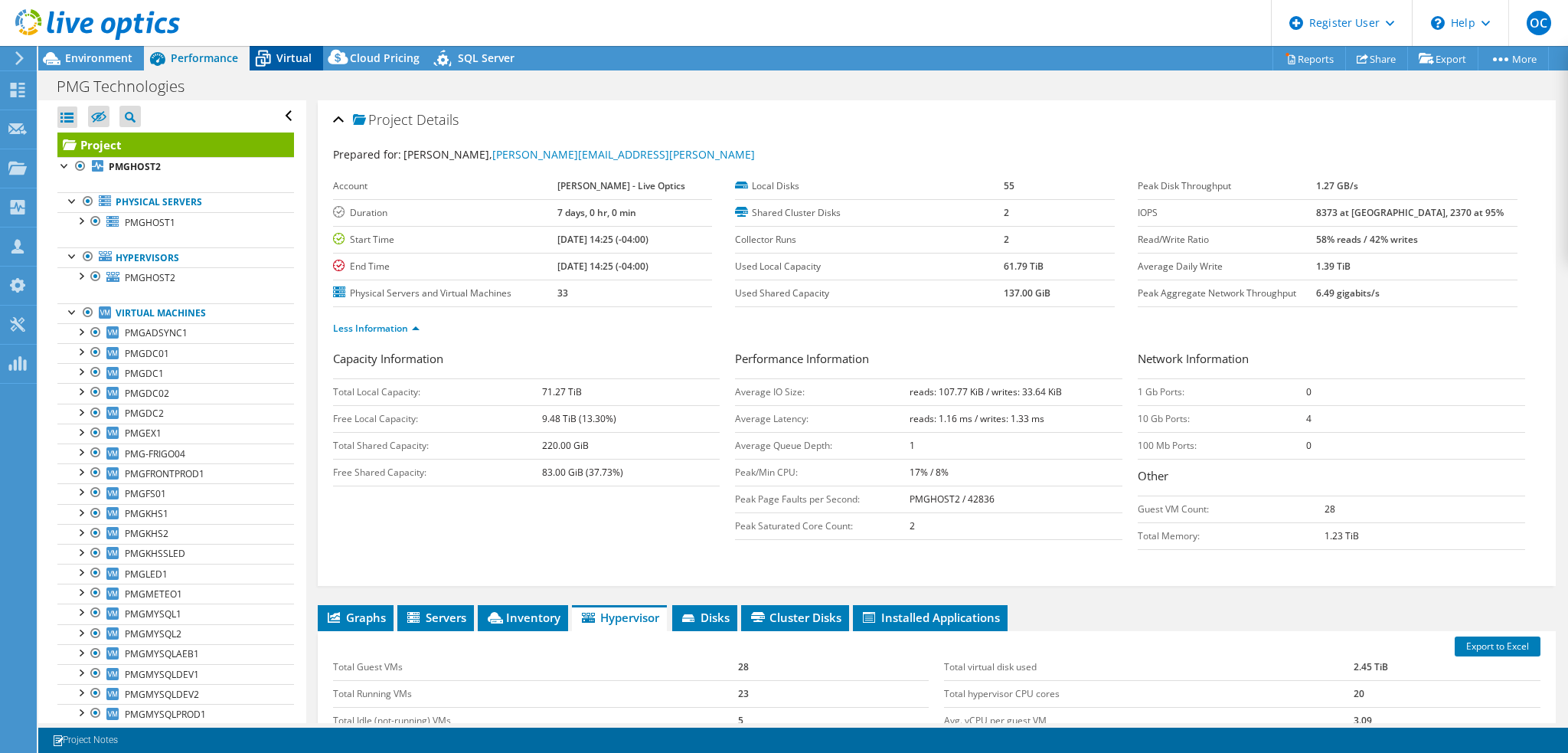
click at [291, 57] on span "Virtual" at bounding box center [294, 57] width 36 height 15
